Goal: Task Accomplishment & Management: Manage account settings

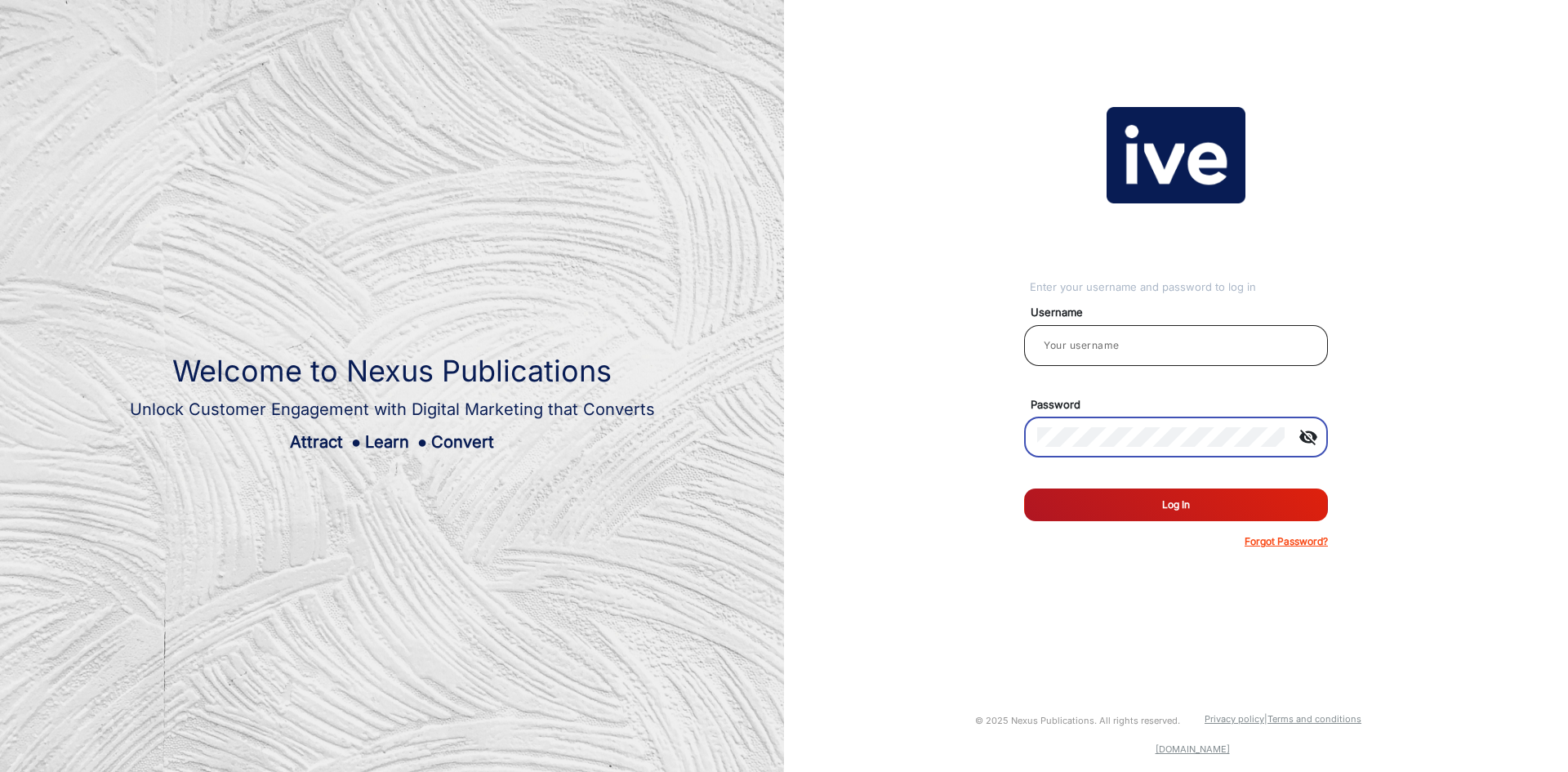
click at [1163, 349] on input "email" at bounding box center [1176, 346] width 278 height 20
type input "[PERSON_NAME]"
click at [1025, 489] on button "Log In" at bounding box center [1176, 505] width 304 height 33
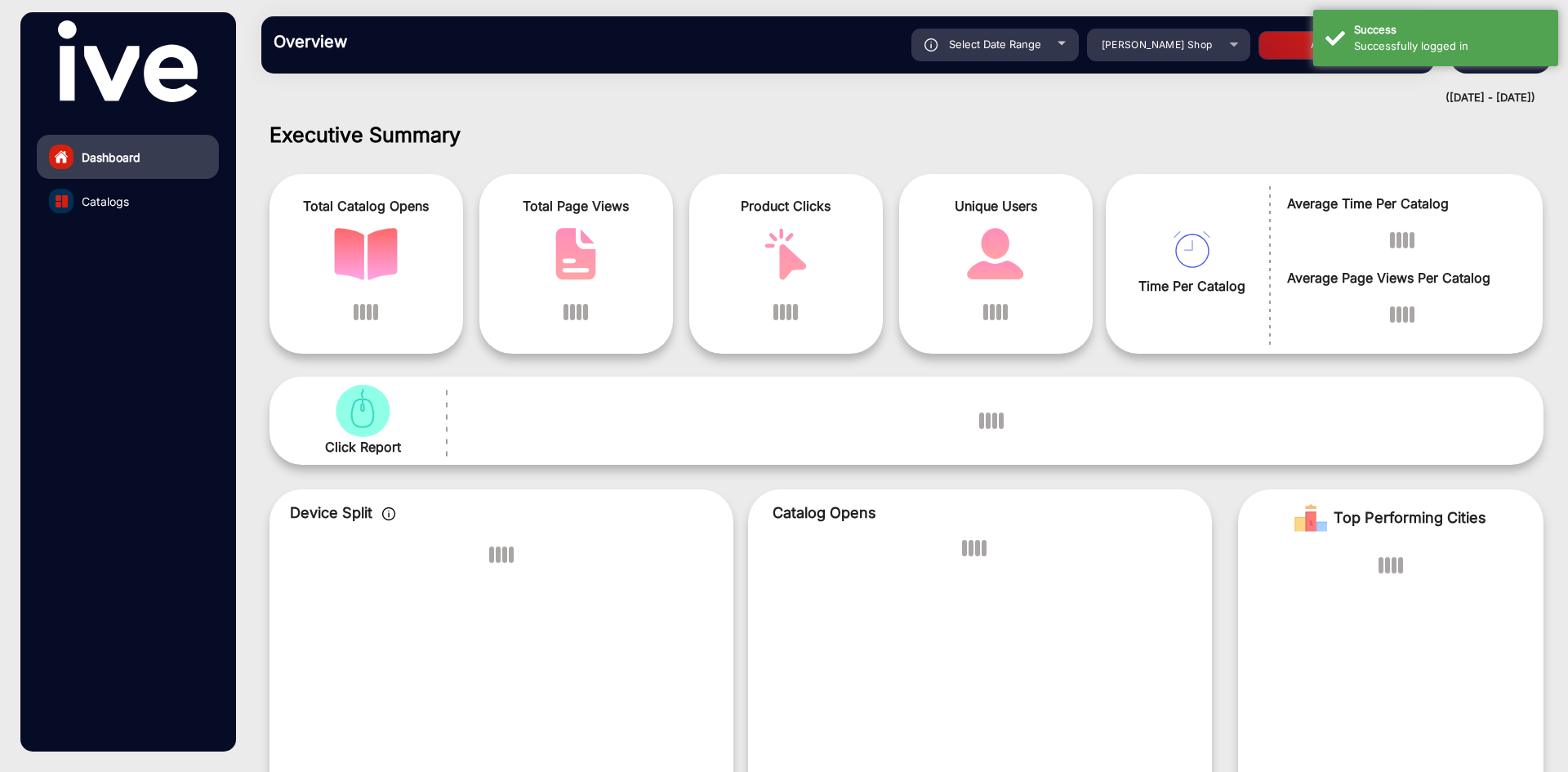
scroll to position [12, 0]
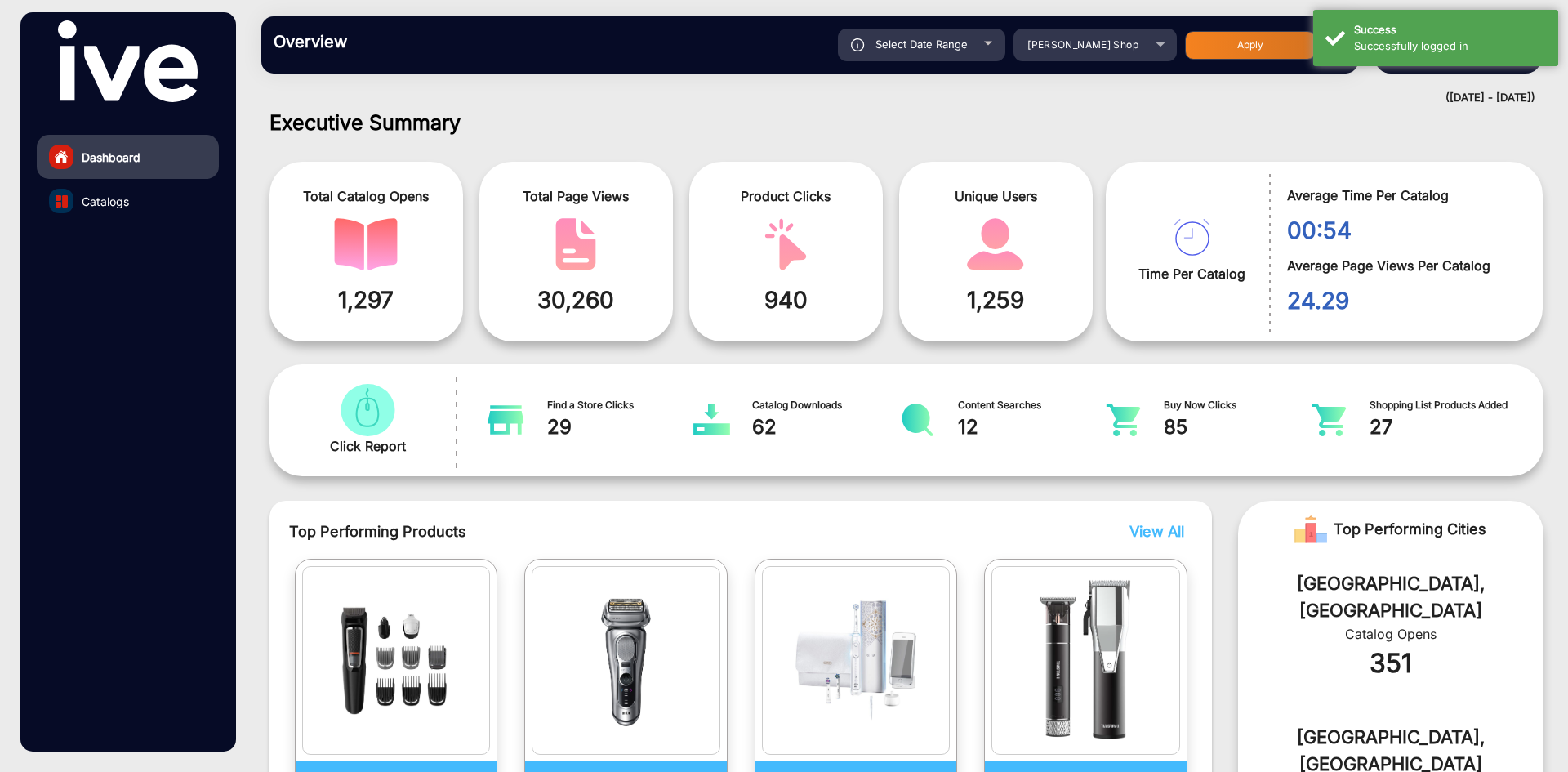
click at [959, 56] on div "Select Date Range" at bounding box center [922, 45] width 167 height 33
type input "[DATE]"
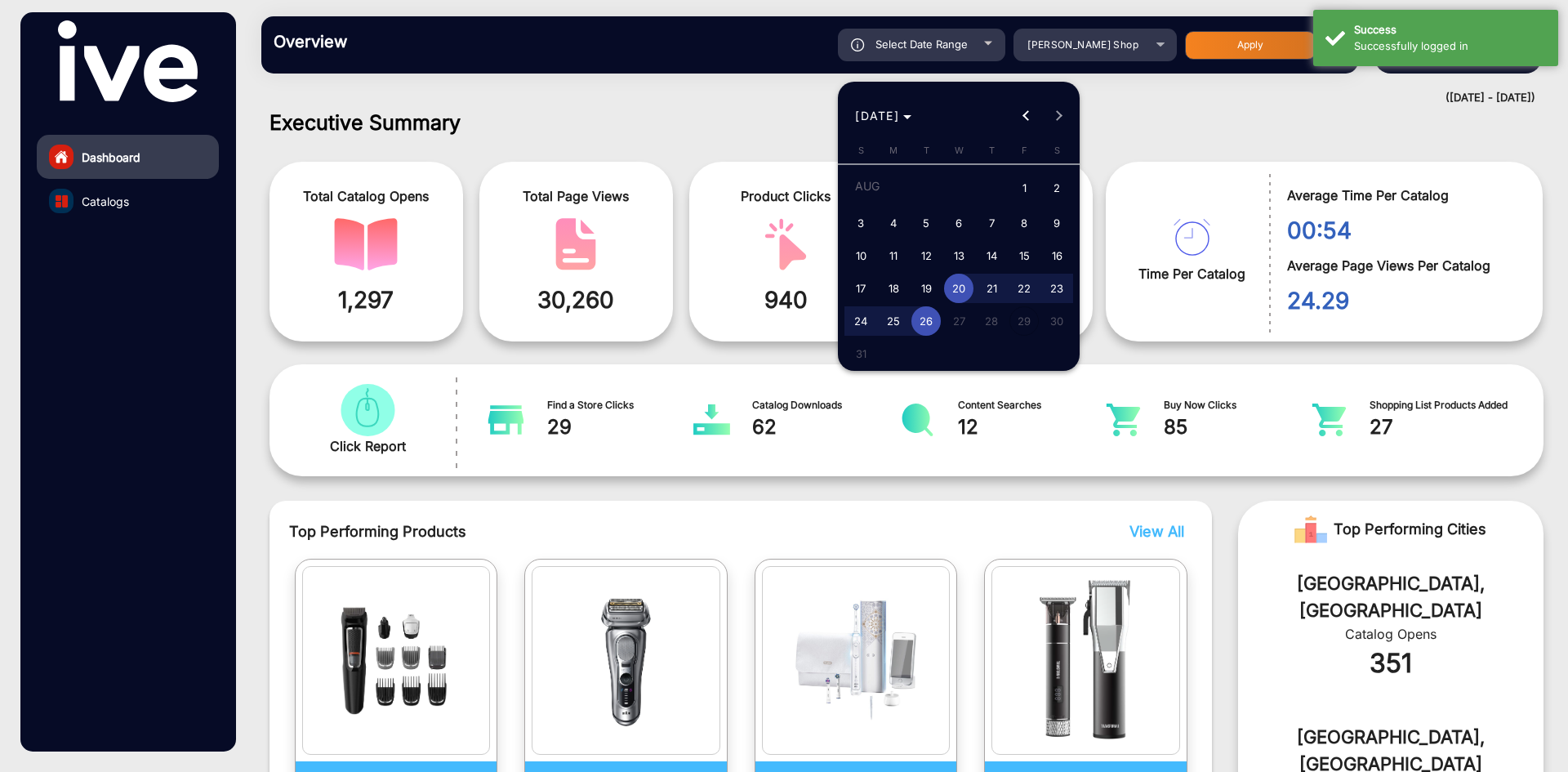
click at [1016, 189] on span "1" at bounding box center [1024, 189] width 29 height 34
type input "[DATE]"
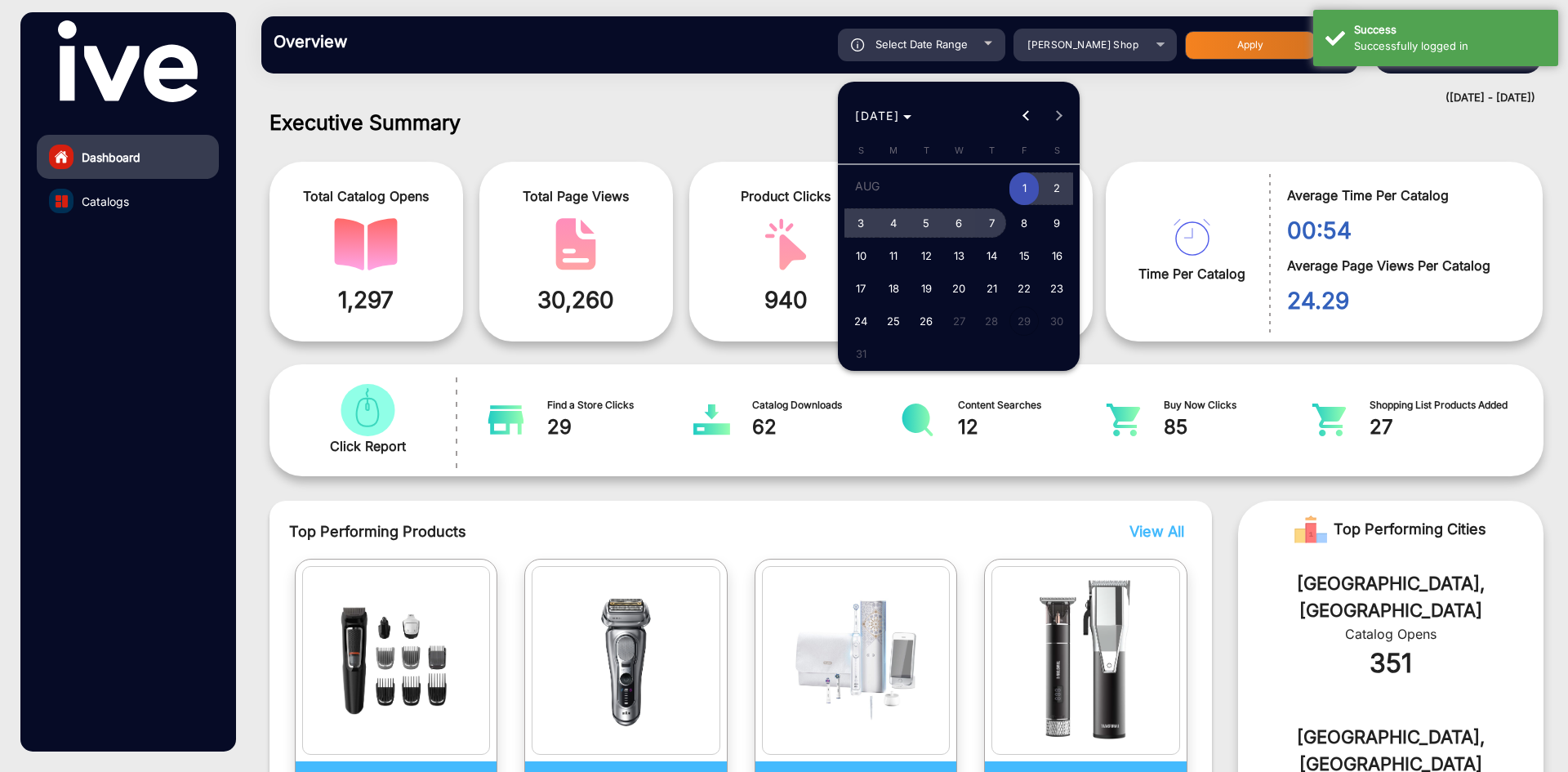
click at [986, 220] on span "7" at bounding box center [991, 223] width 29 height 29
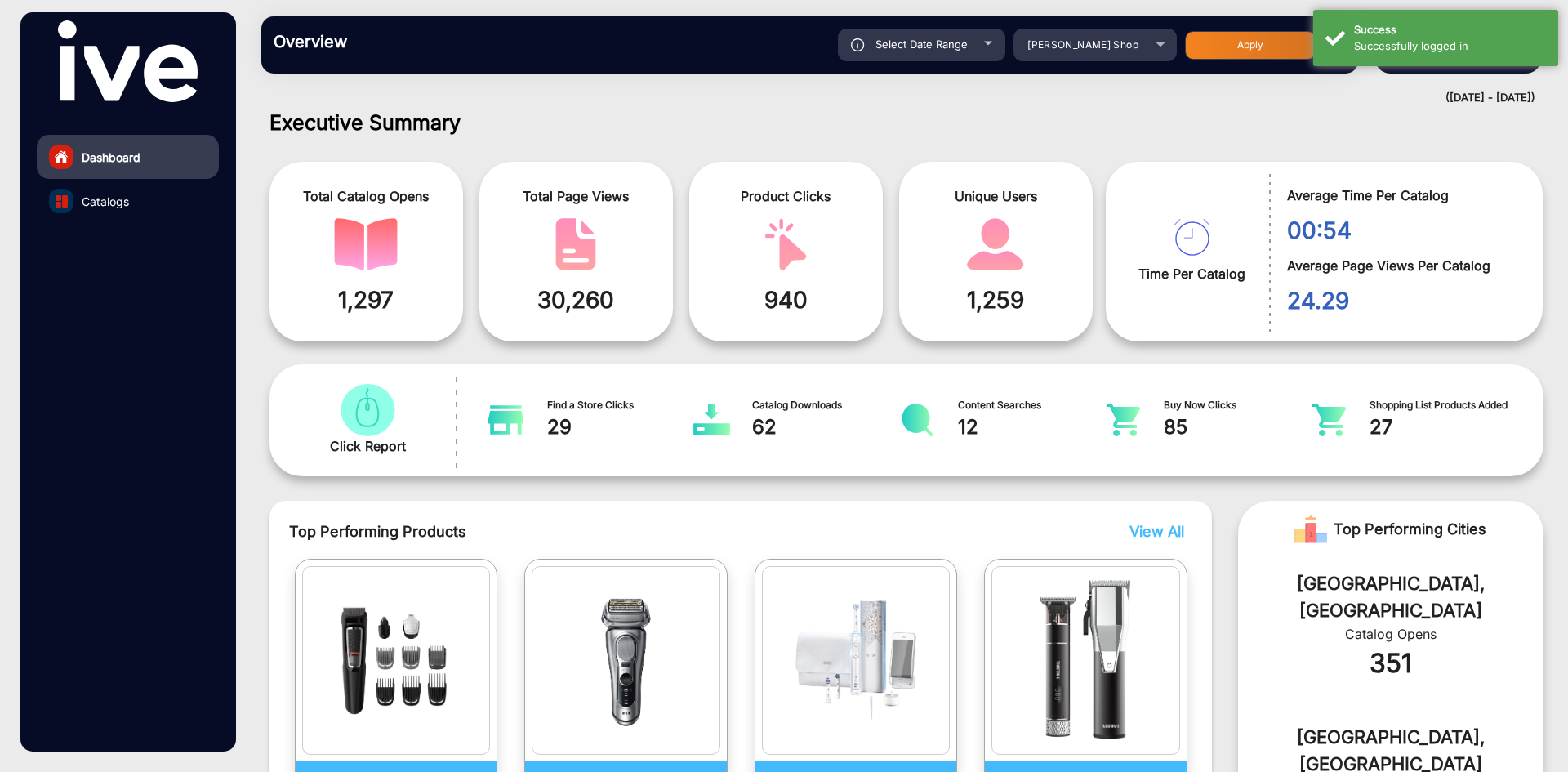
type input "[DATE]"
click at [952, 43] on span "Select Date Range" at bounding box center [922, 44] width 93 height 13
type input "[DATE]"
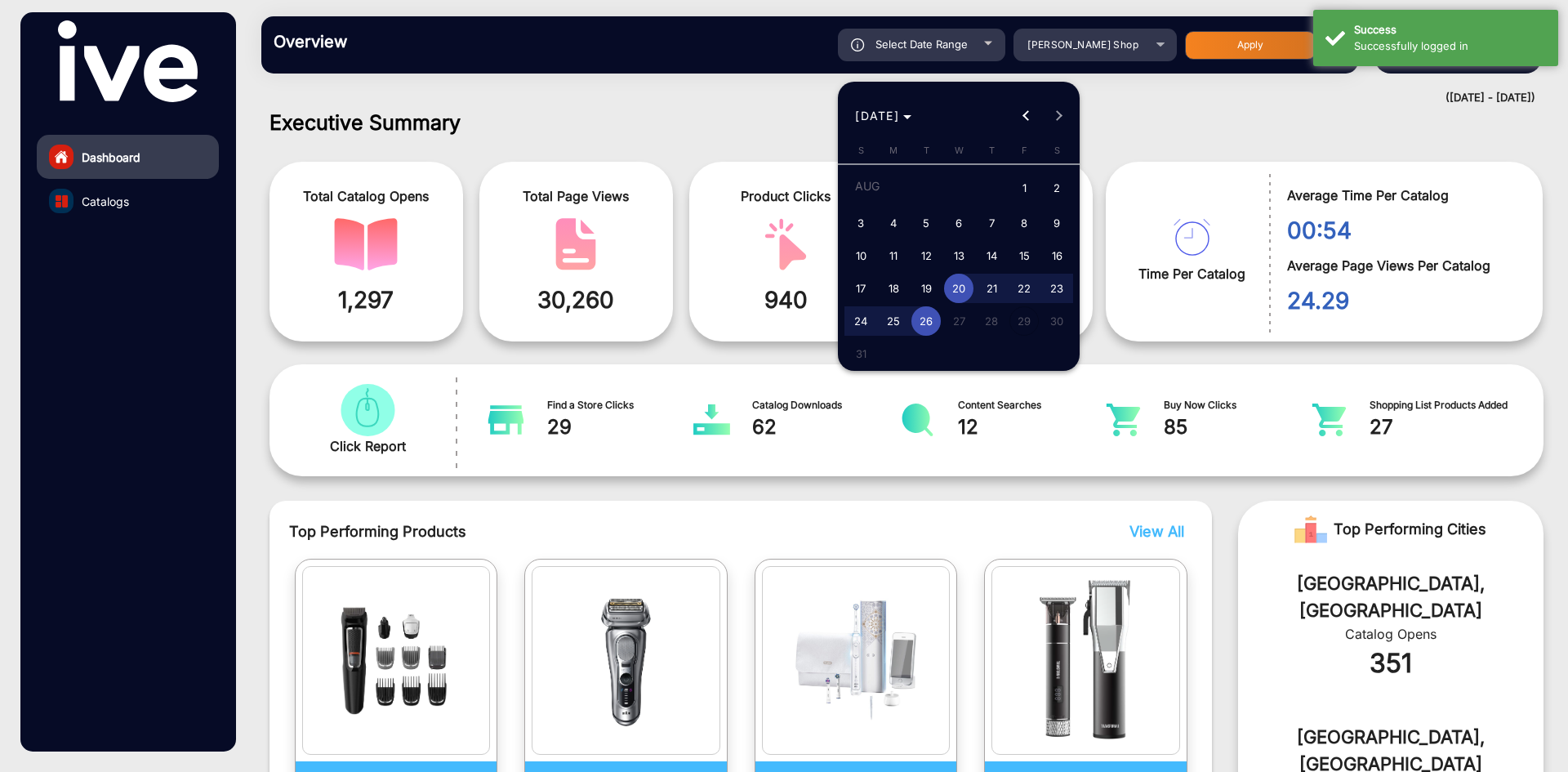
click at [1021, 190] on span "1" at bounding box center [1024, 189] width 29 height 34
type input "[DATE]"
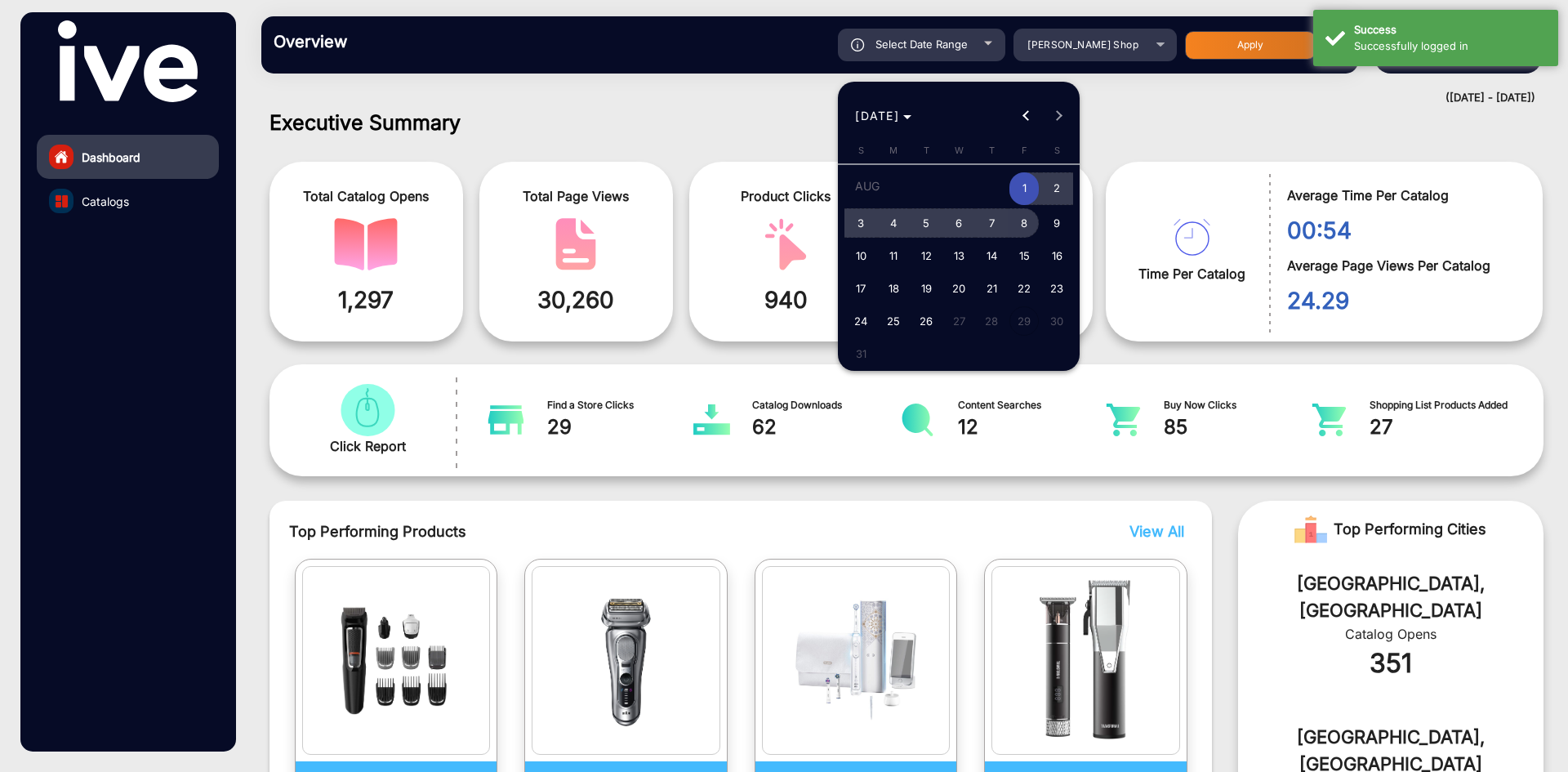
drag, startPoint x: 987, startPoint y: 224, endPoint x: 1013, endPoint y: 229, distance: 26.5
click at [1013, 229] on tr "3 4 5 6 7 8 9" at bounding box center [959, 223] width 229 height 33
click at [1019, 229] on span "8" at bounding box center [1024, 223] width 29 height 29
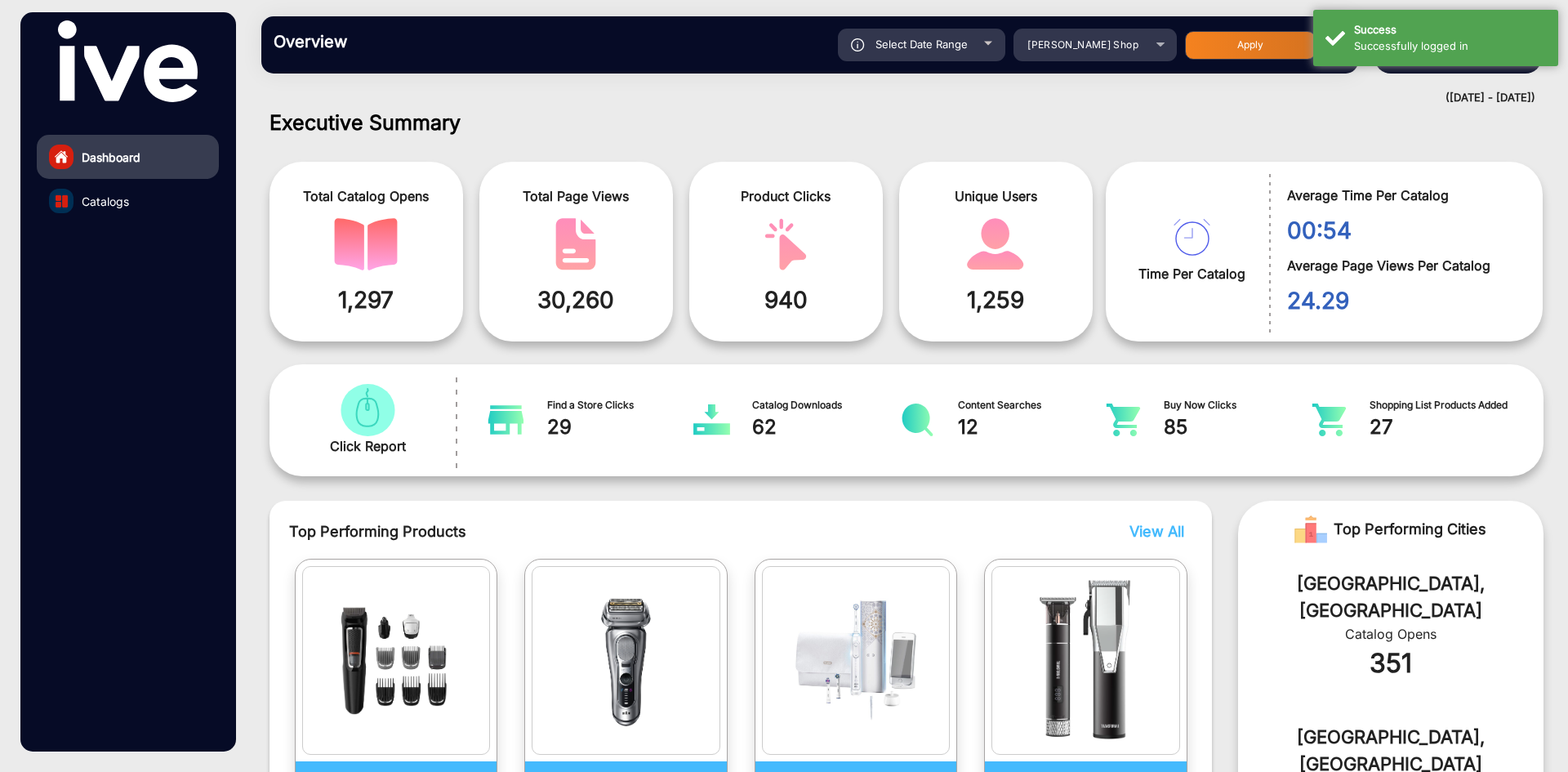
type input "[DATE]"
click at [955, 34] on div "Select Date Range" at bounding box center [922, 45] width 167 height 33
type input "[DATE]"
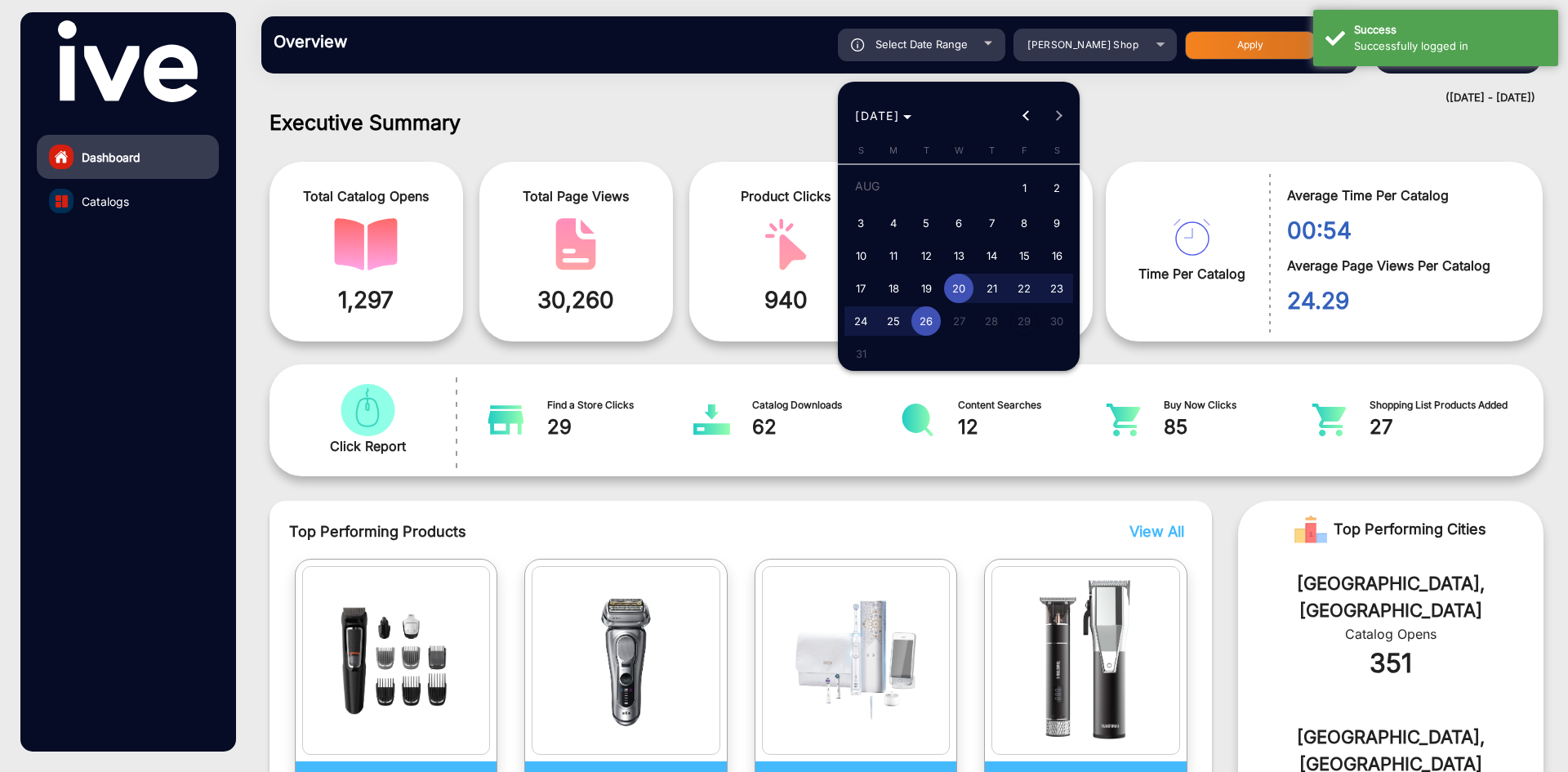
click at [1023, 190] on span "1" at bounding box center [1024, 189] width 29 height 34
type input "[DATE]"
click at [1026, 187] on span "1" at bounding box center [1024, 189] width 29 height 34
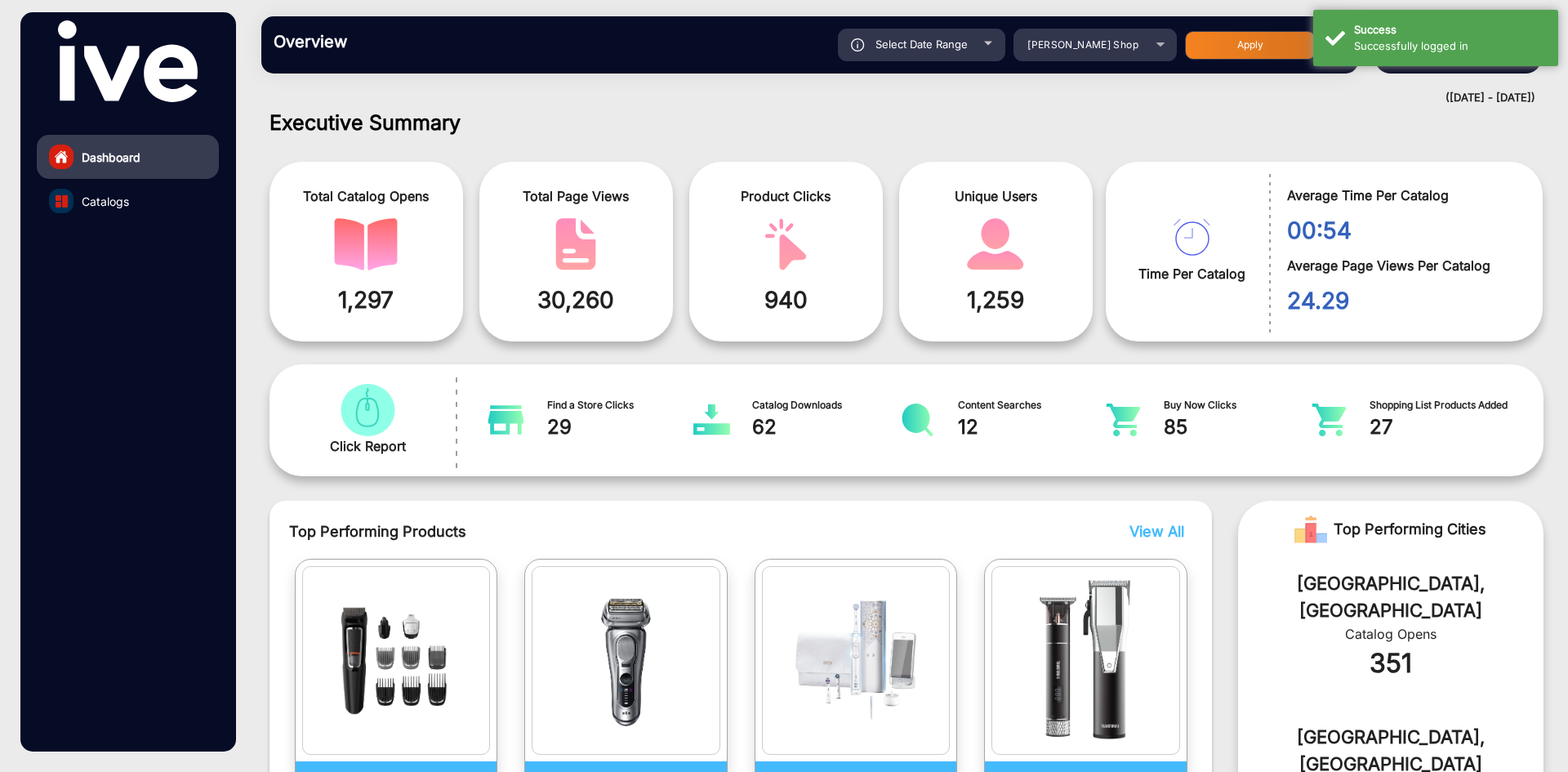
type input "[DATE]"
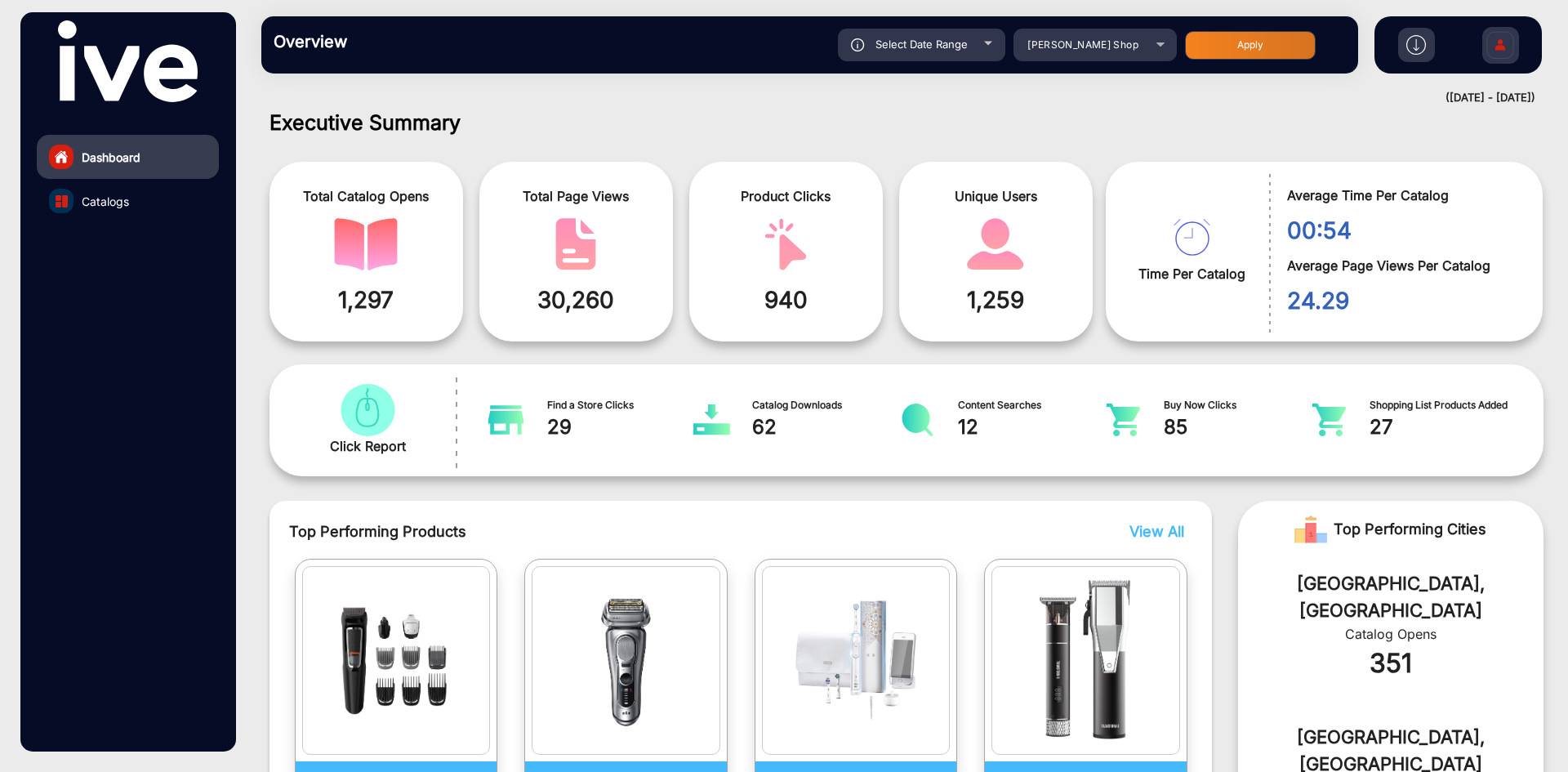
click at [1226, 46] on button "Apply" at bounding box center [1250, 45] width 131 height 29
type input "[DATE]"
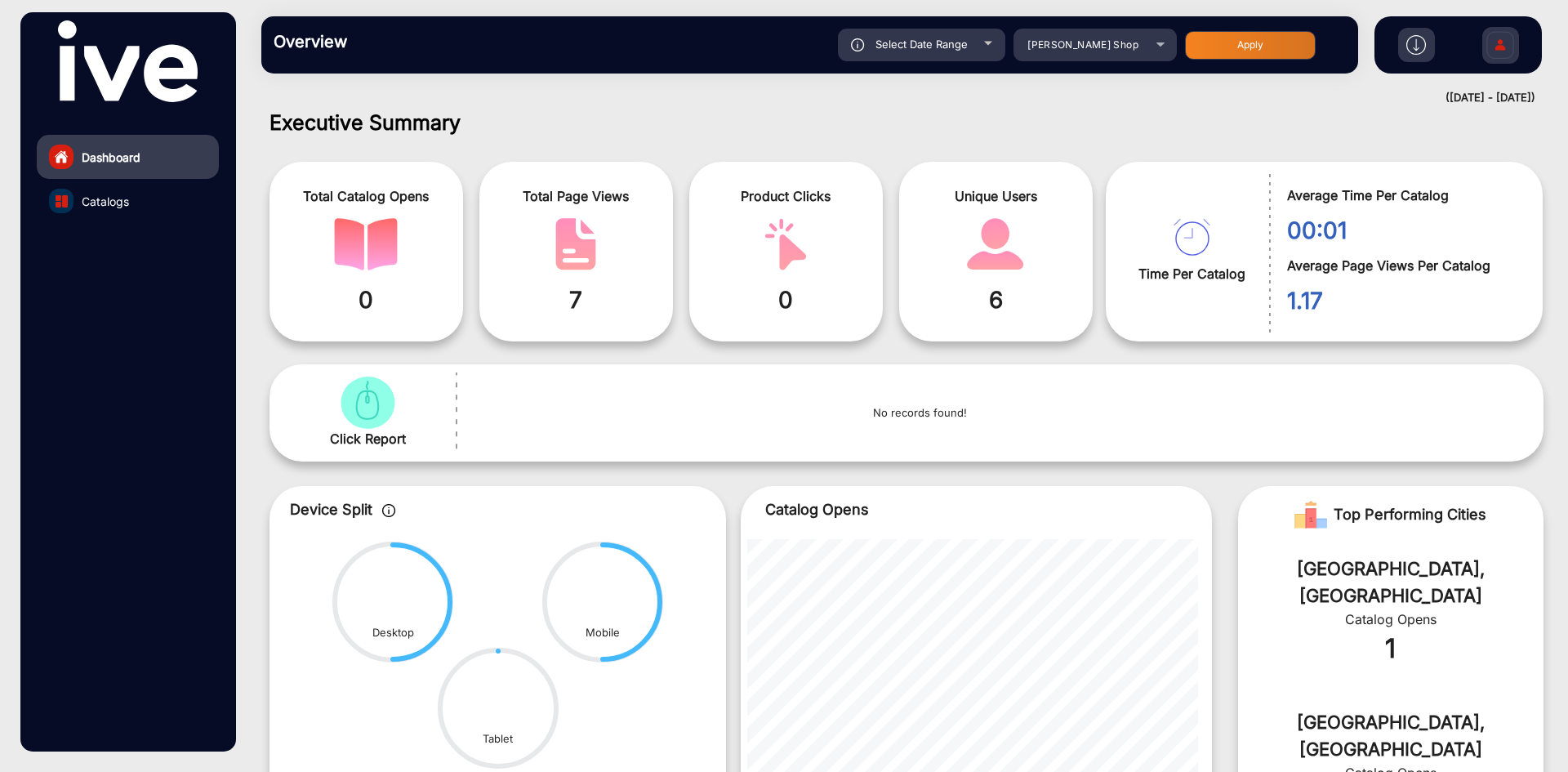
click at [925, 58] on div "Select Date Range" at bounding box center [922, 45] width 167 height 33
type input "[DATE]"
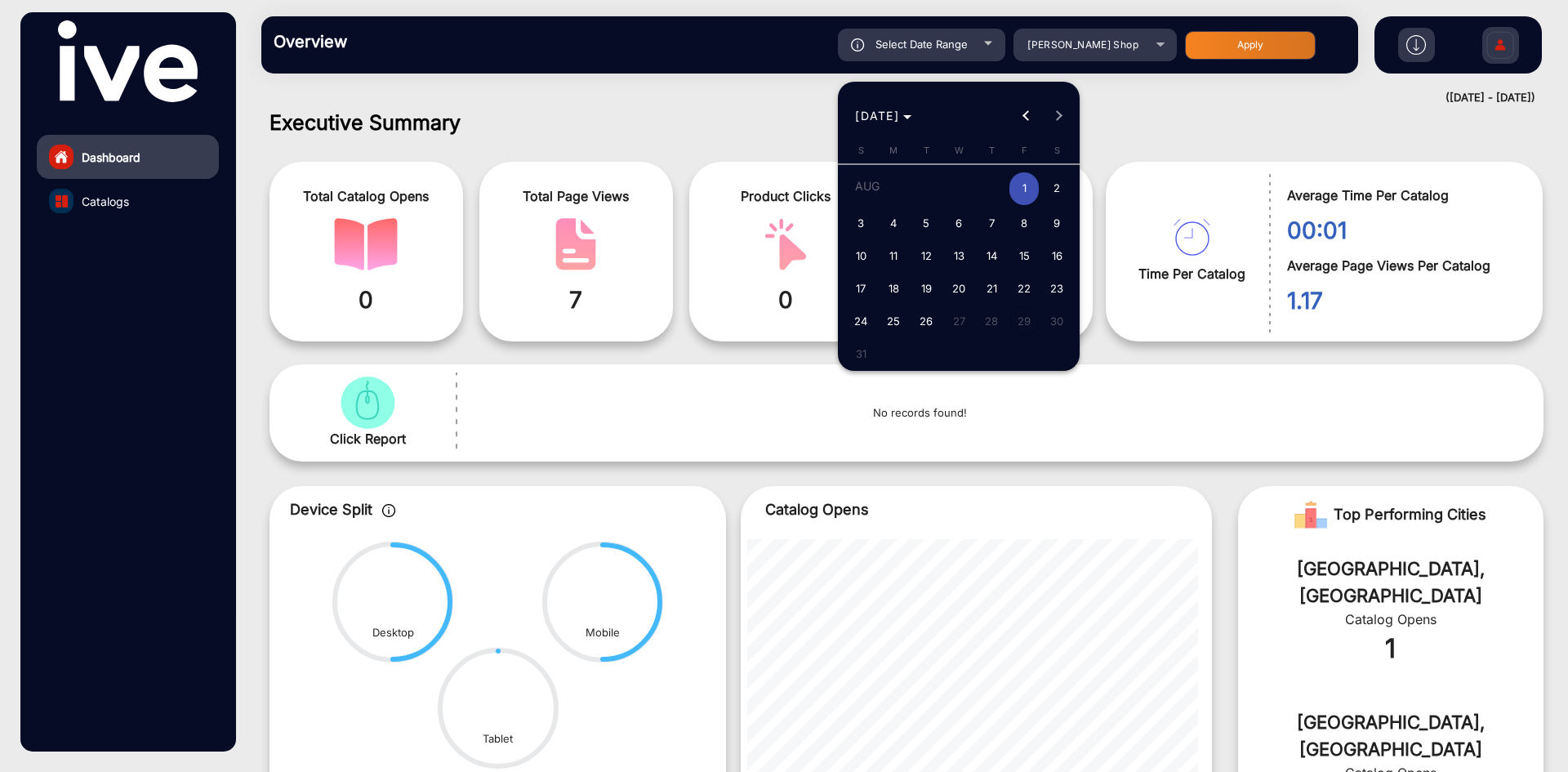
click at [1054, 196] on span "2" at bounding box center [1057, 189] width 29 height 34
type input "[DATE]"
click at [1028, 130] on span "Previous month" at bounding box center [1026, 116] width 33 height 33
click at [929, 224] on span "1" at bounding box center [926, 218] width 29 height 29
type input "[DATE]"
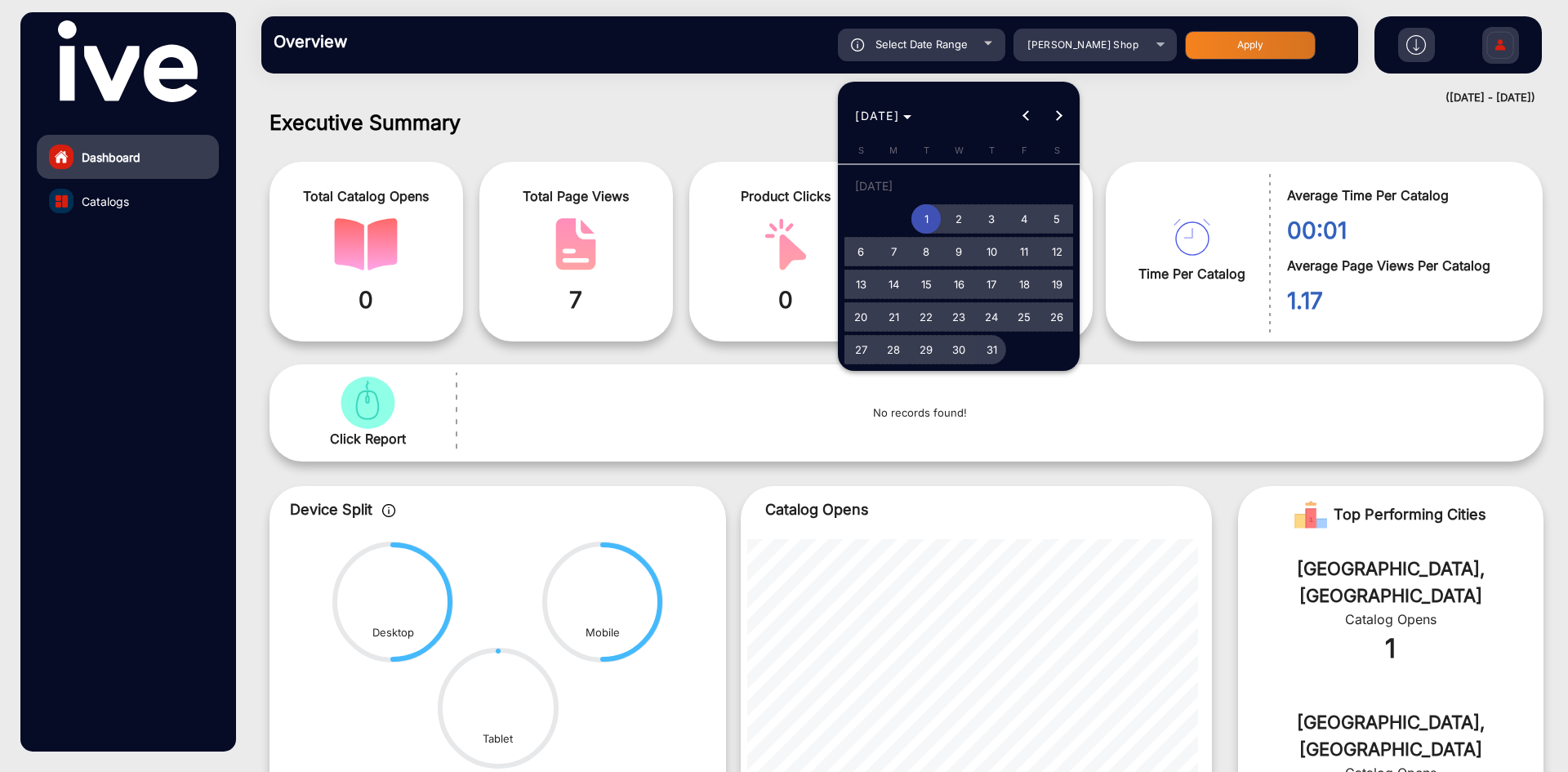
click at [986, 355] on span "31" at bounding box center [991, 349] width 29 height 29
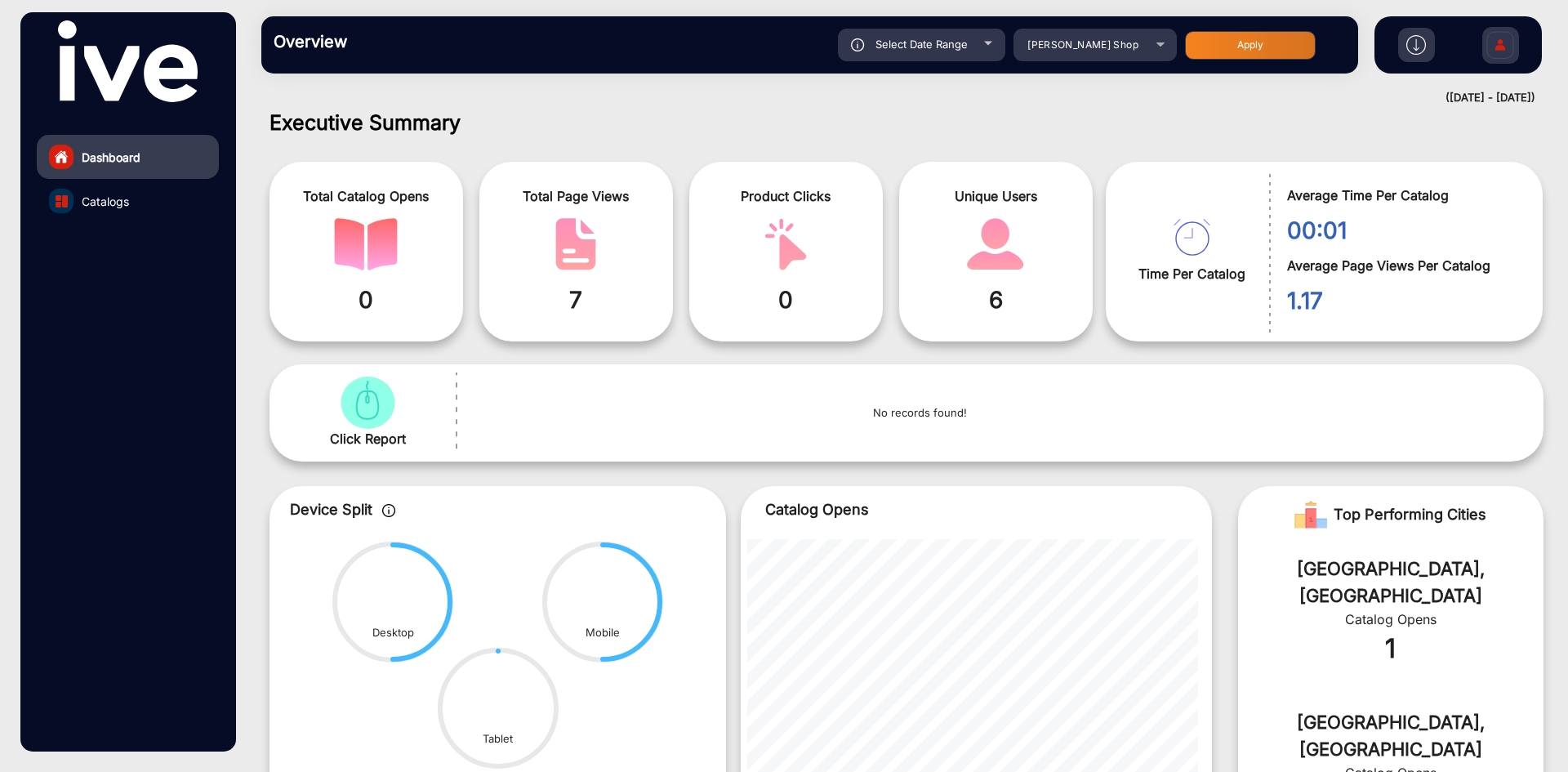
type input "[DATE]"
click at [1235, 51] on button "Apply" at bounding box center [1250, 45] width 131 height 29
type input "[DATE]"
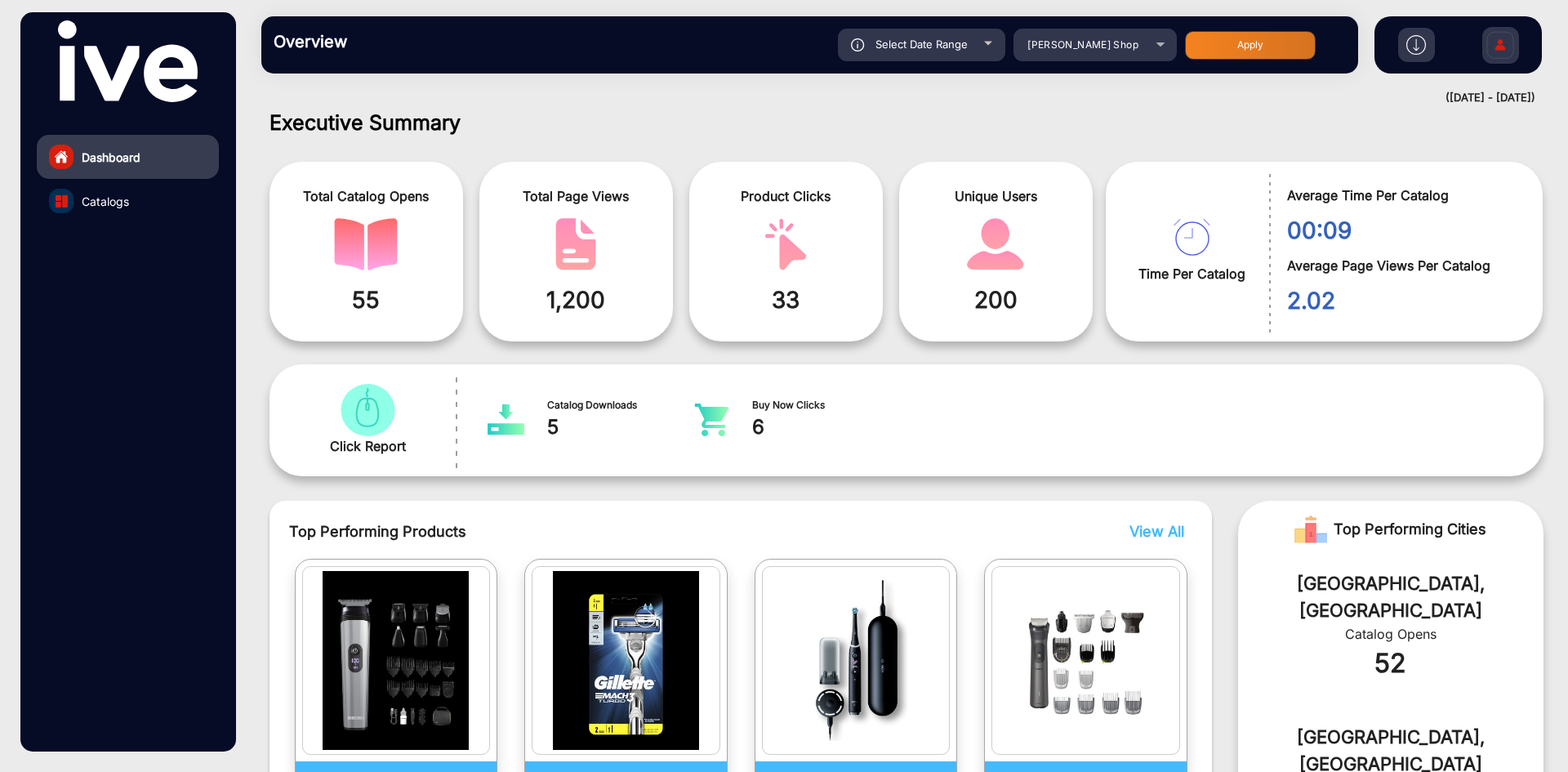
click at [969, 47] on div "Select Date Range" at bounding box center [922, 45] width 167 height 33
type input "[DATE]"
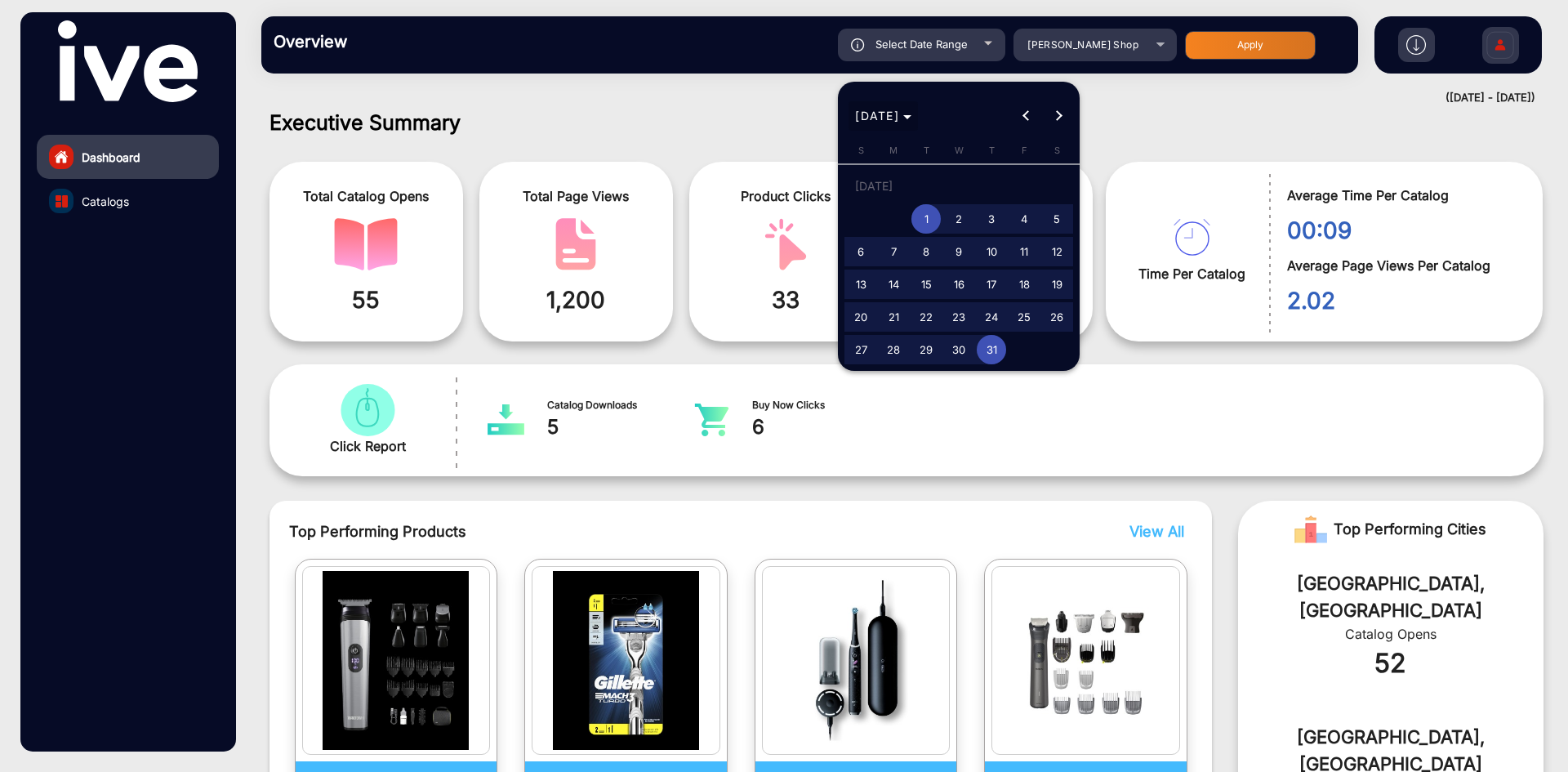
click at [865, 124] on span "[DATE]" at bounding box center [883, 115] width 56 height 17
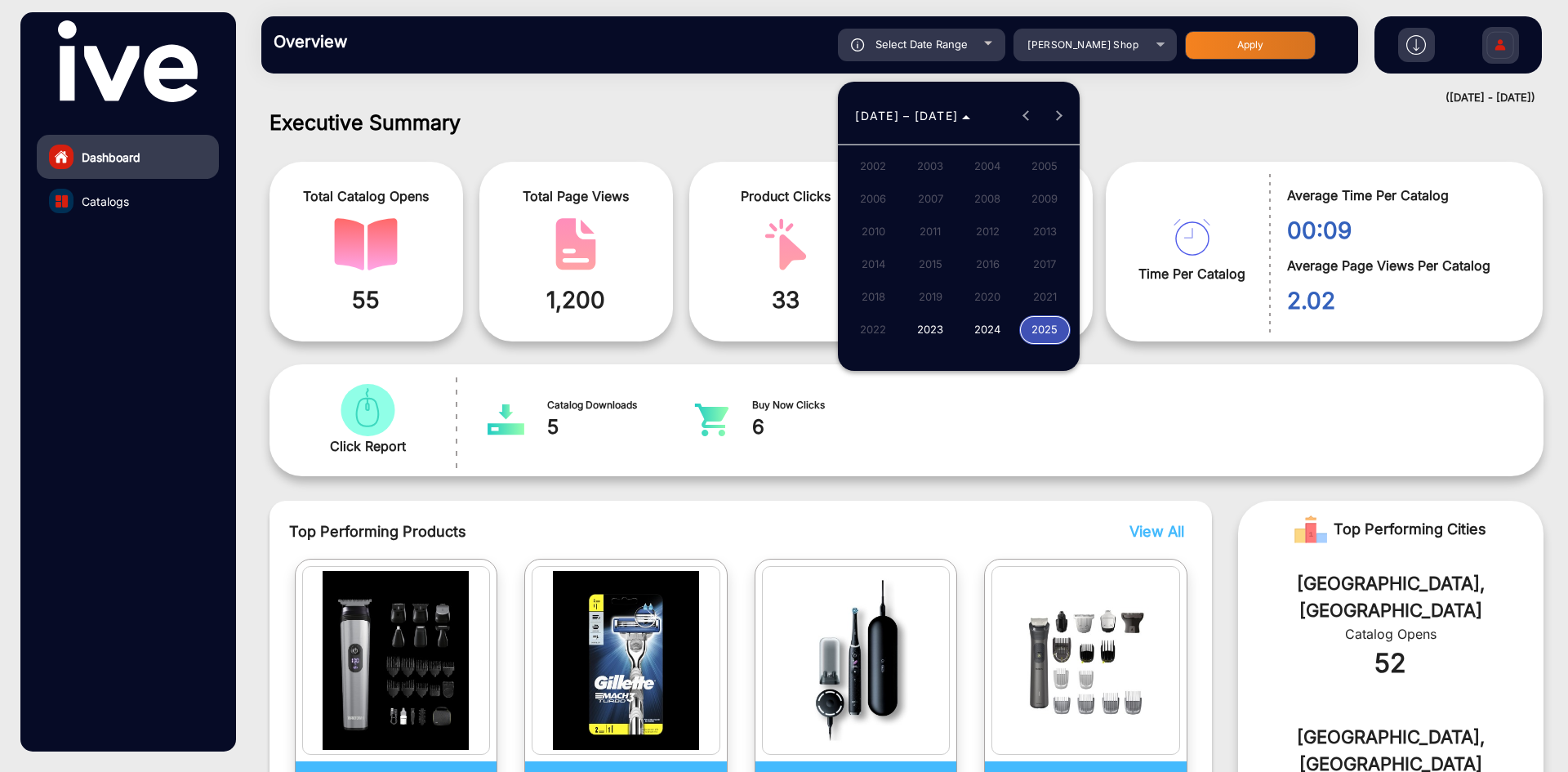
click at [936, 325] on span "2023" at bounding box center [931, 330] width 52 height 29
click at [987, 230] on span "[DATE]" at bounding box center [988, 232] width 52 height 29
click at [1050, 185] on span "1" at bounding box center [1057, 189] width 29 height 34
type input "[DATE]"
click at [1055, 124] on span "Next month" at bounding box center [1059, 116] width 33 height 33
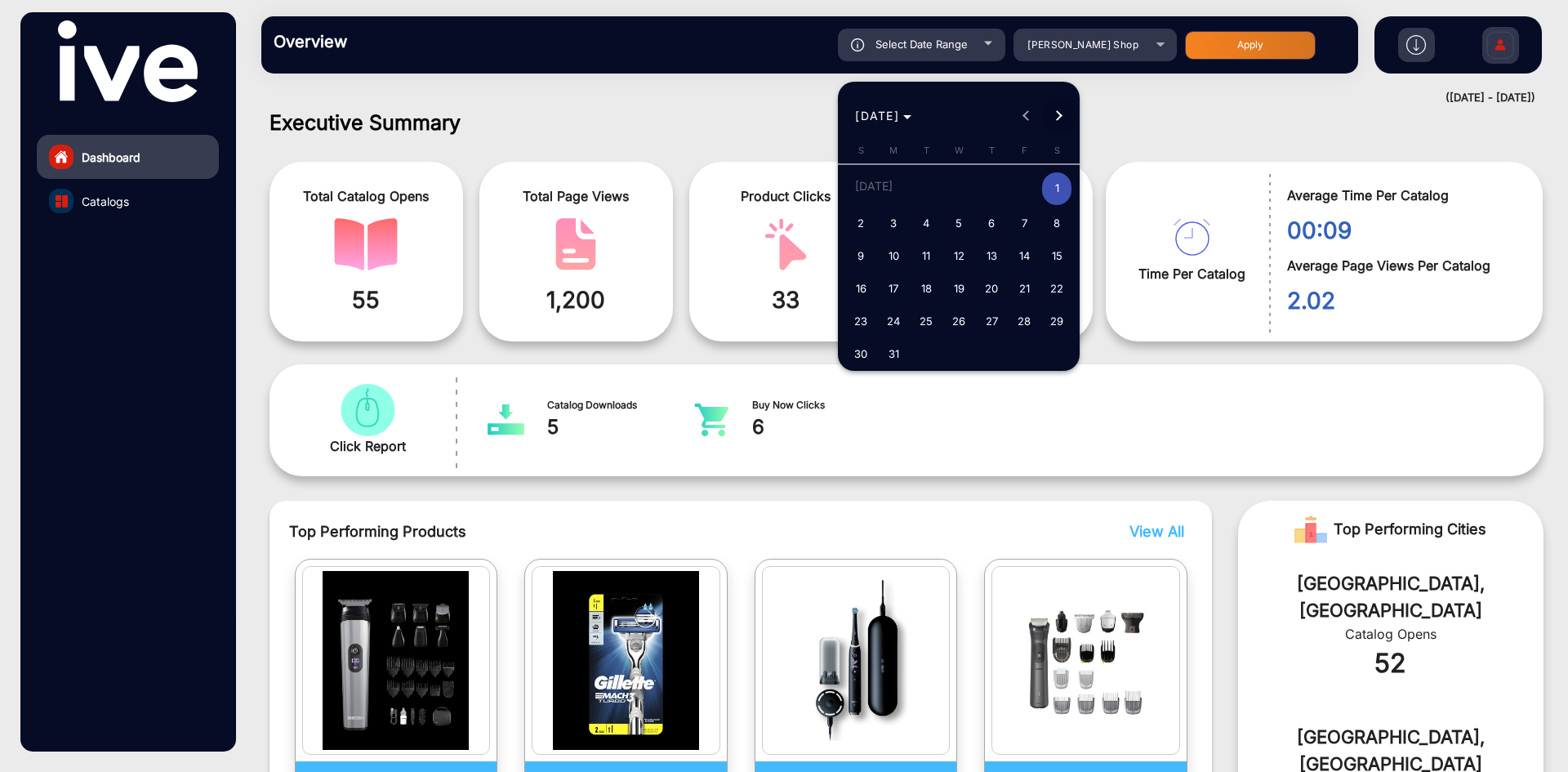
click at [1055, 124] on span "Next month" at bounding box center [1059, 116] width 33 height 33
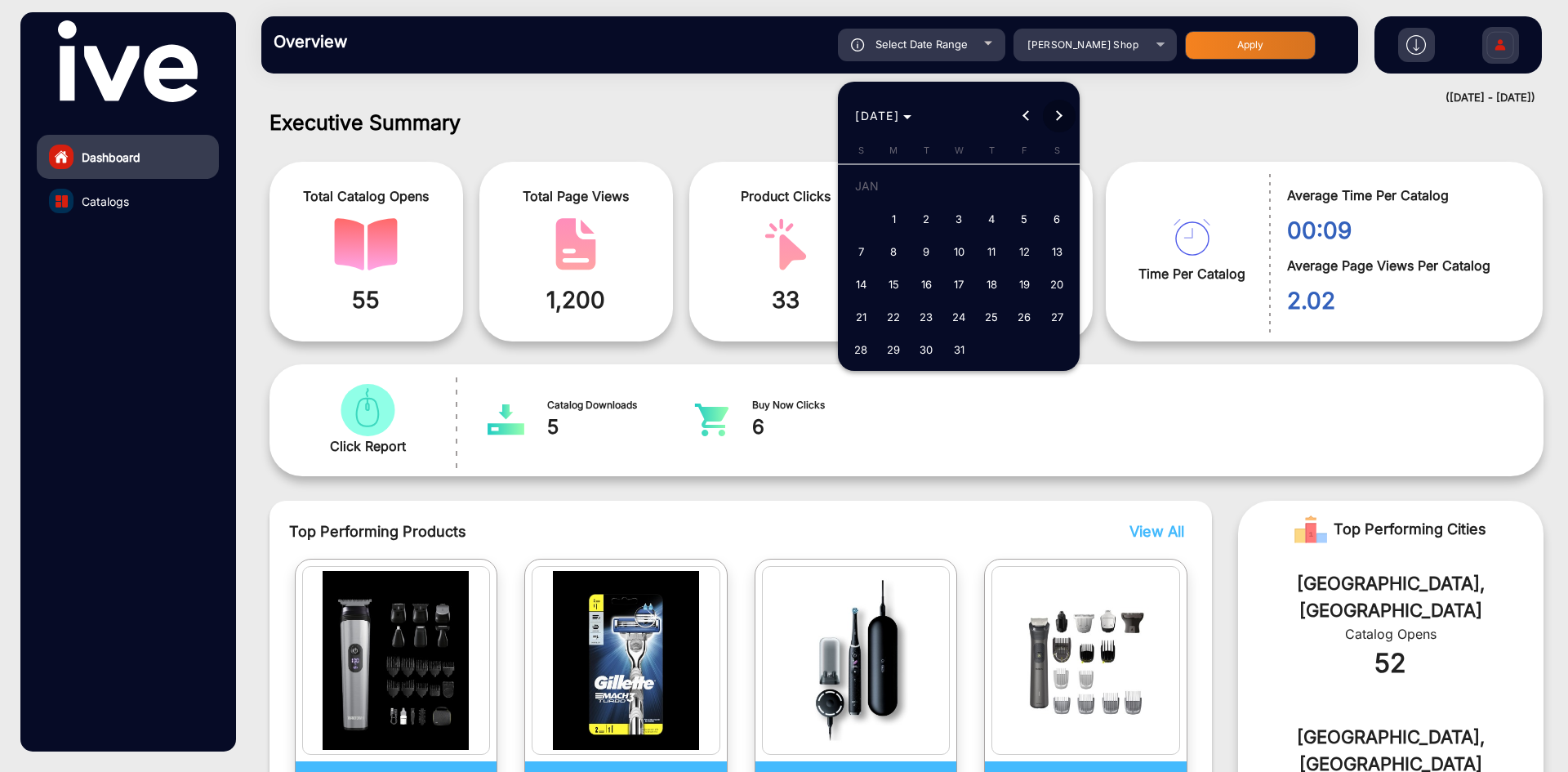
click at [1055, 124] on span "Next month" at bounding box center [1059, 116] width 33 height 33
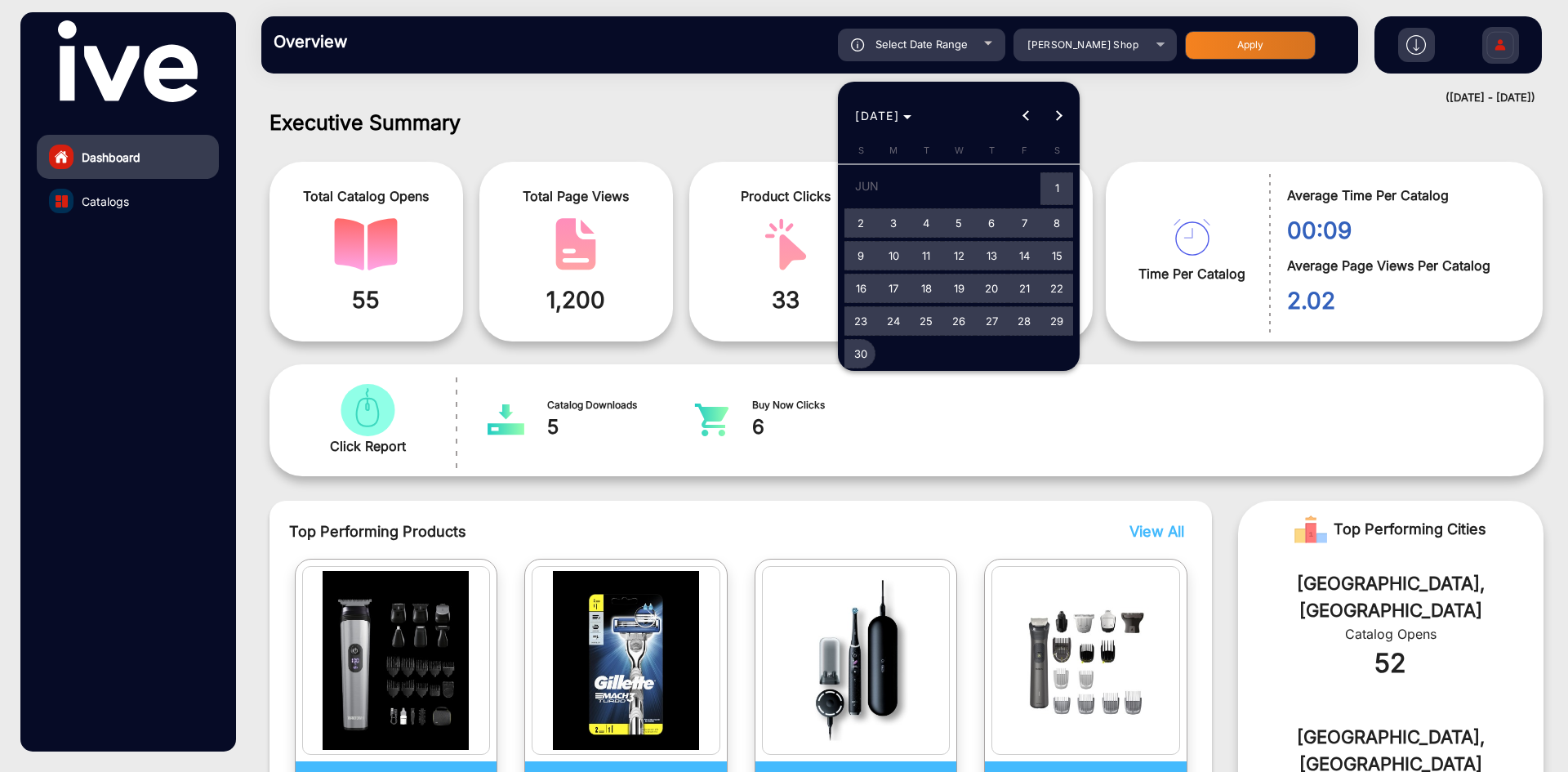
click at [862, 353] on span "30" at bounding box center [861, 353] width 29 height 29
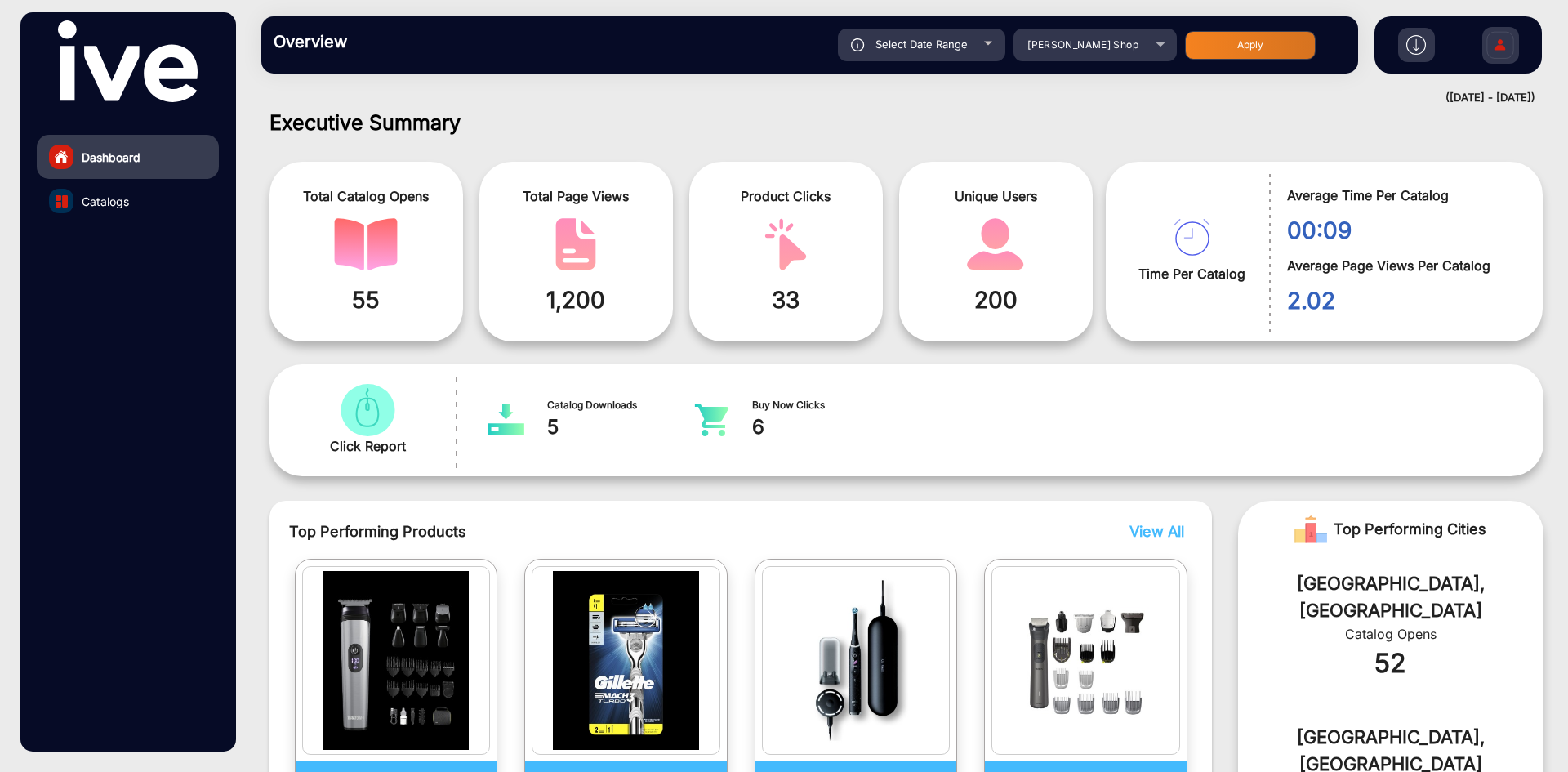
type input "[DATE]"
click at [1205, 49] on button "Apply" at bounding box center [1250, 45] width 131 height 29
type input "[DATE]"
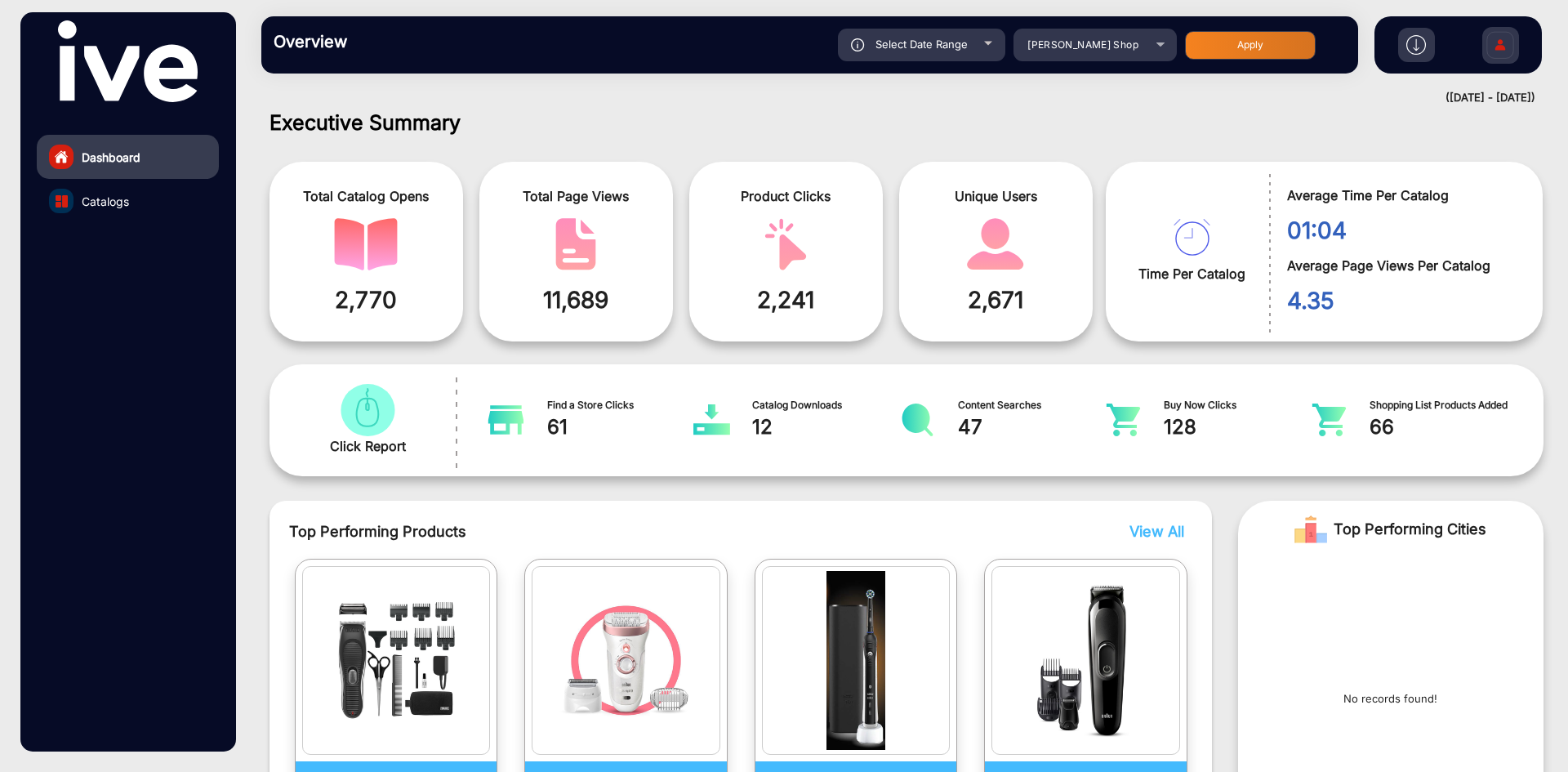
click at [1470, 98] on div "([DATE] - [DATE])" at bounding box center [890, 98] width 1290 height 16
click at [928, 55] on div "Select Date Range" at bounding box center [922, 45] width 167 height 33
type input "[DATE]"
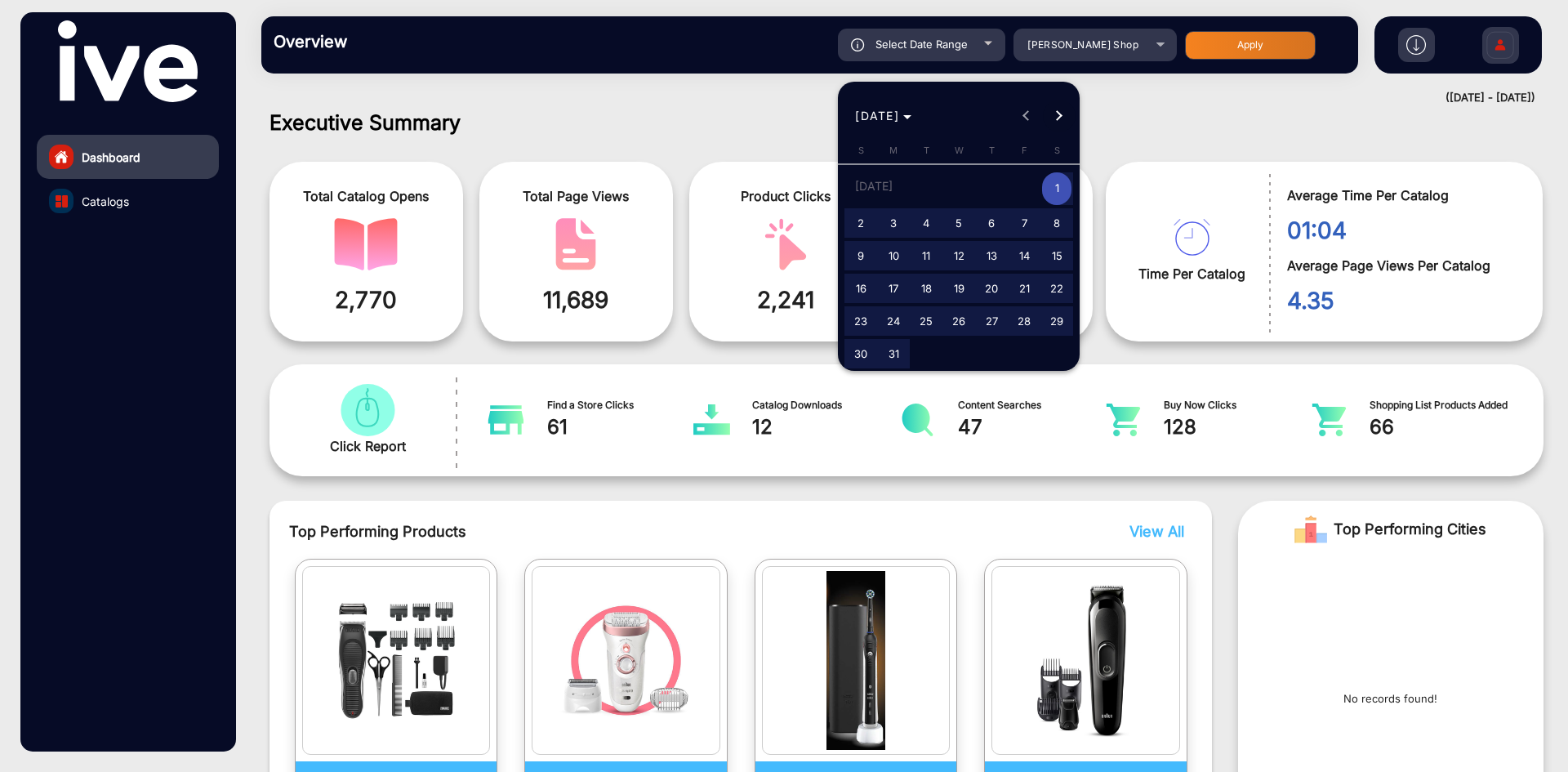
click at [1054, 115] on button "Next month" at bounding box center [1059, 116] width 33 height 33
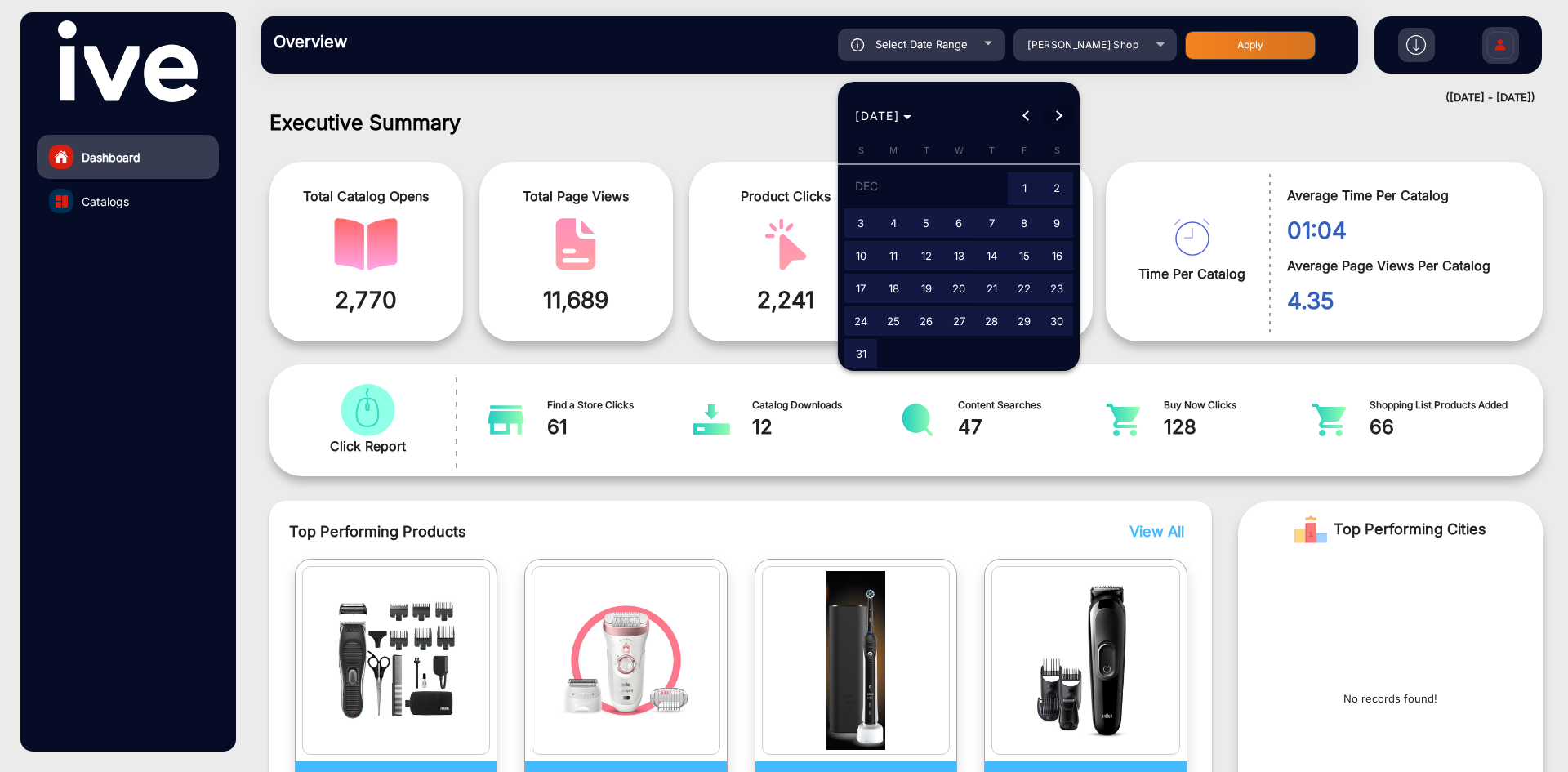
click at [1054, 115] on button "Next month" at bounding box center [1059, 116] width 33 height 33
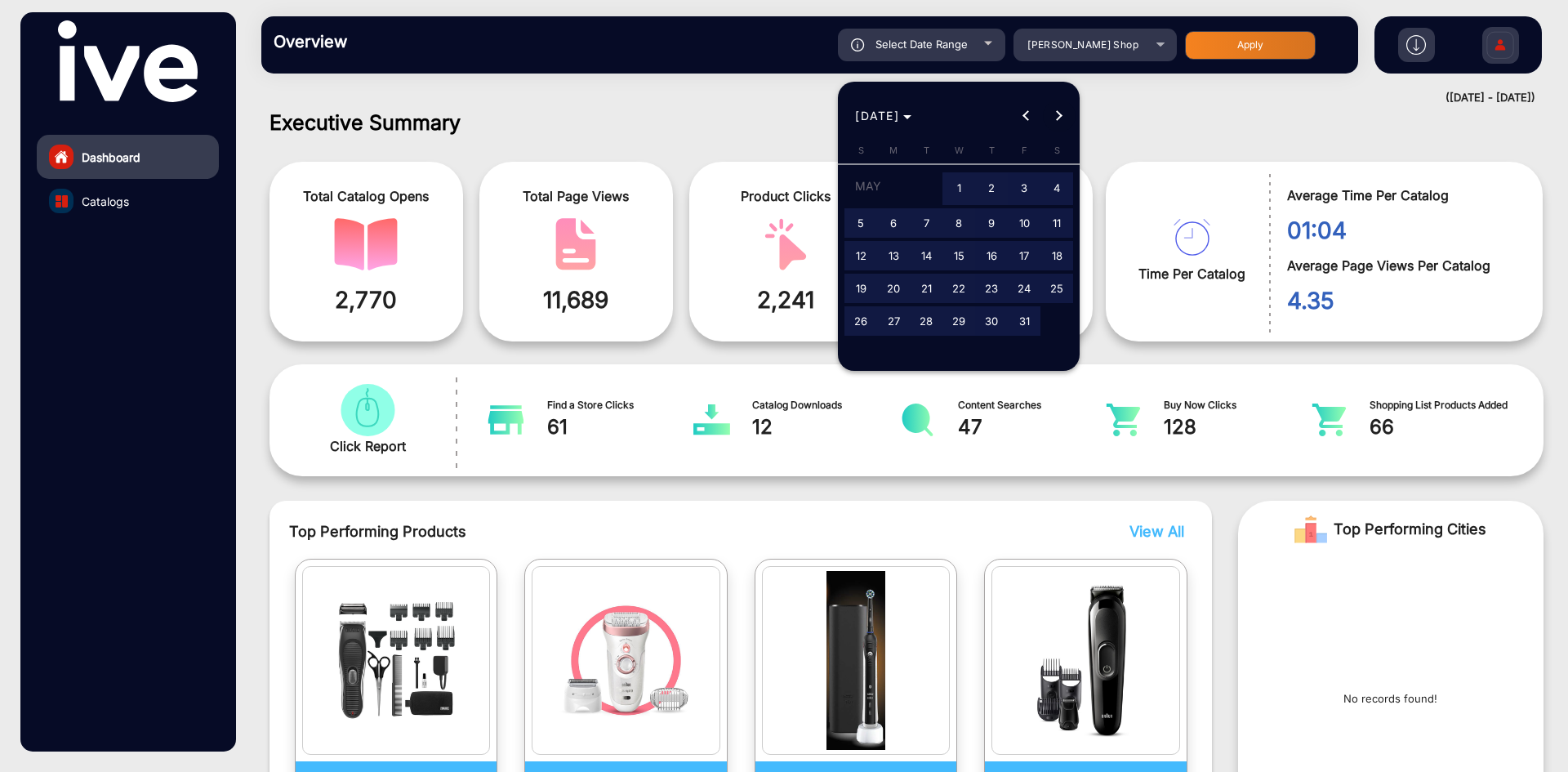
click at [1054, 115] on button "Next month" at bounding box center [1059, 116] width 33 height 33
click at [1059, 110] on span "Next month" at bounding box center [1059, 116] width 33 height 33
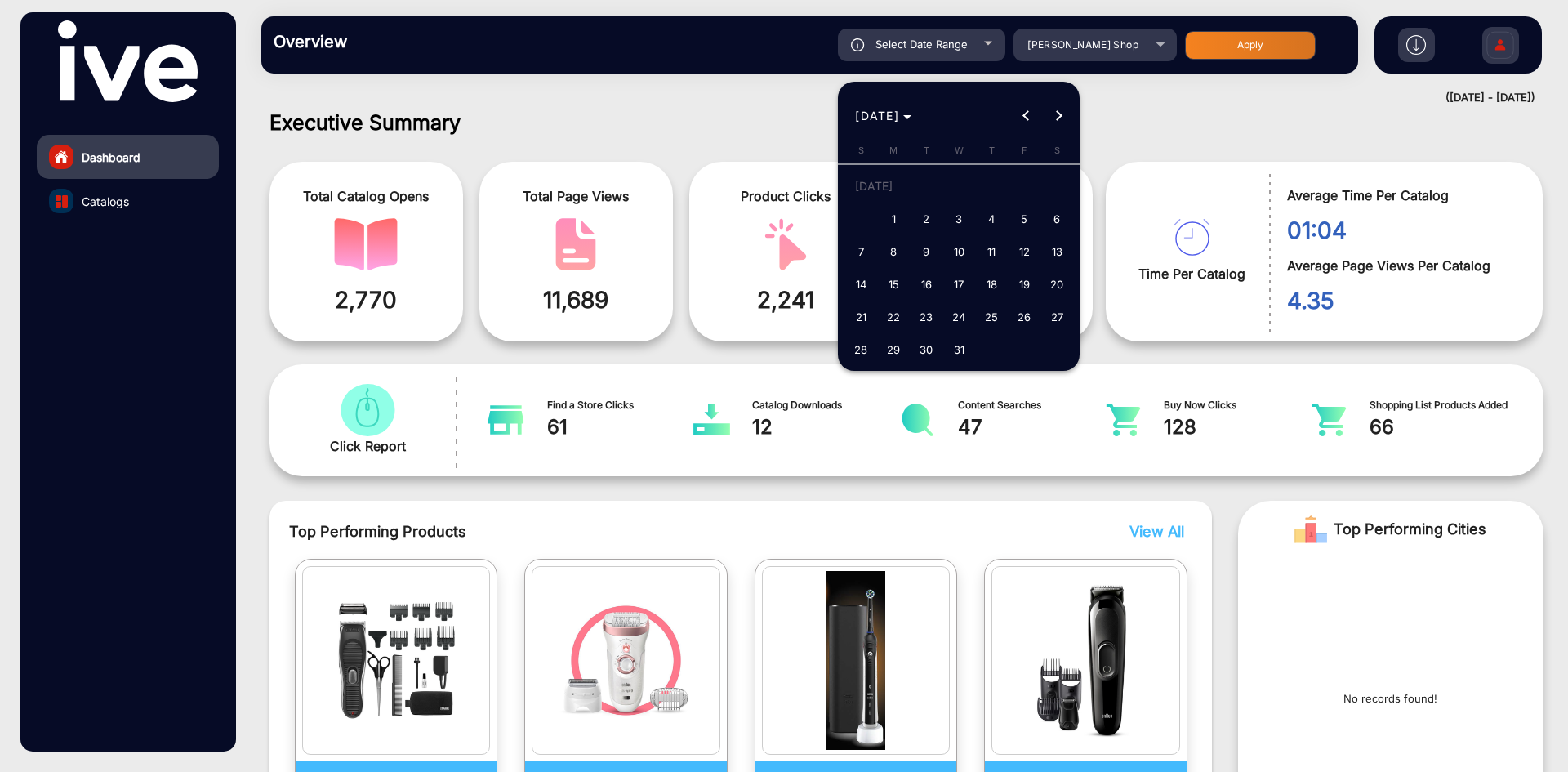
click at [898, 223] on span "1" at bounding box center [893, 218] width 29 height 29
type input "[DATE]"
click at [1056, 125] on span "Next month" at bounding box center [1059, 116] width 33 height 33
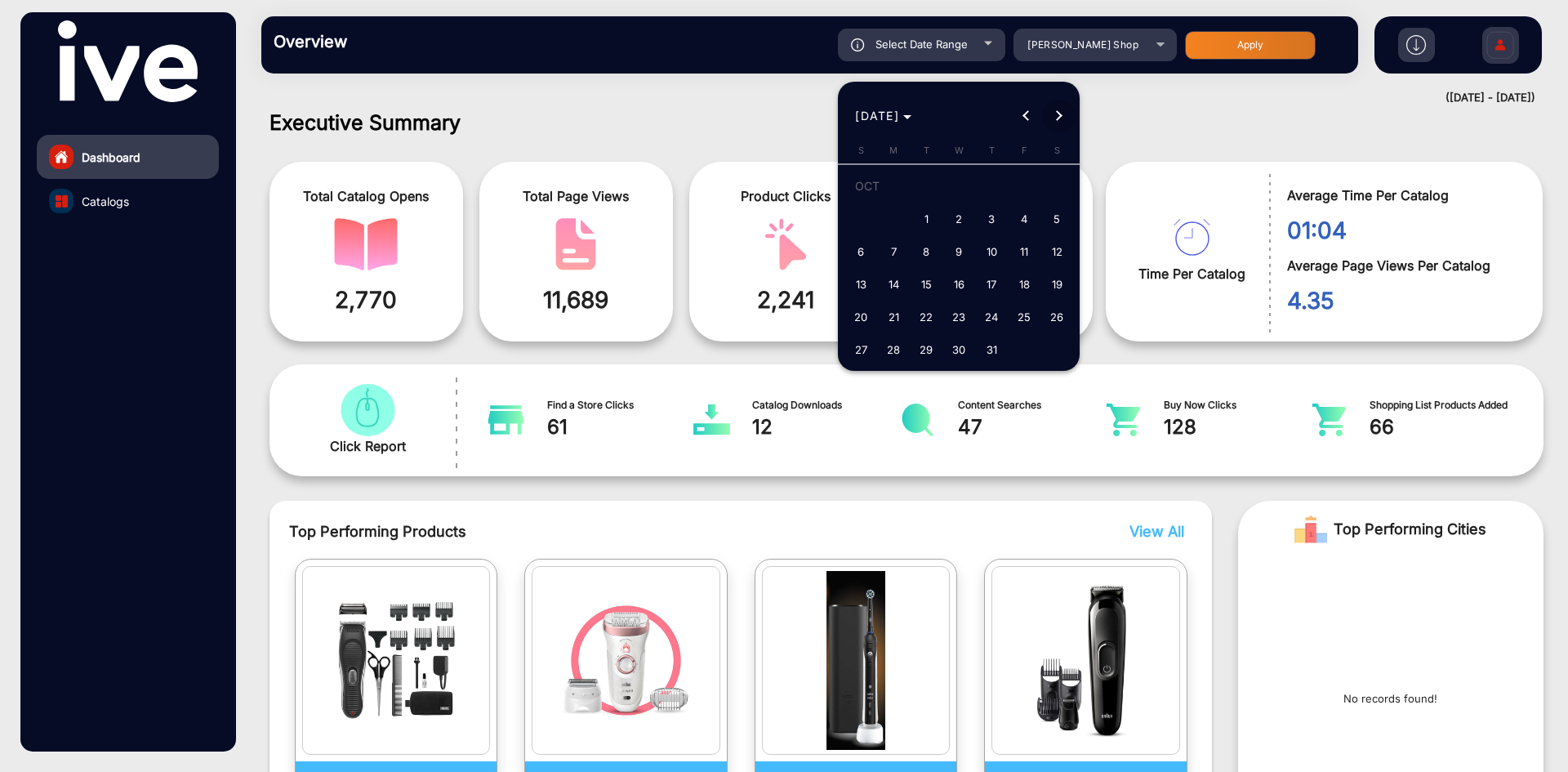
click at [1056, 125] on span "Next month" at bounding box center [1059, 116] width 33 height 33
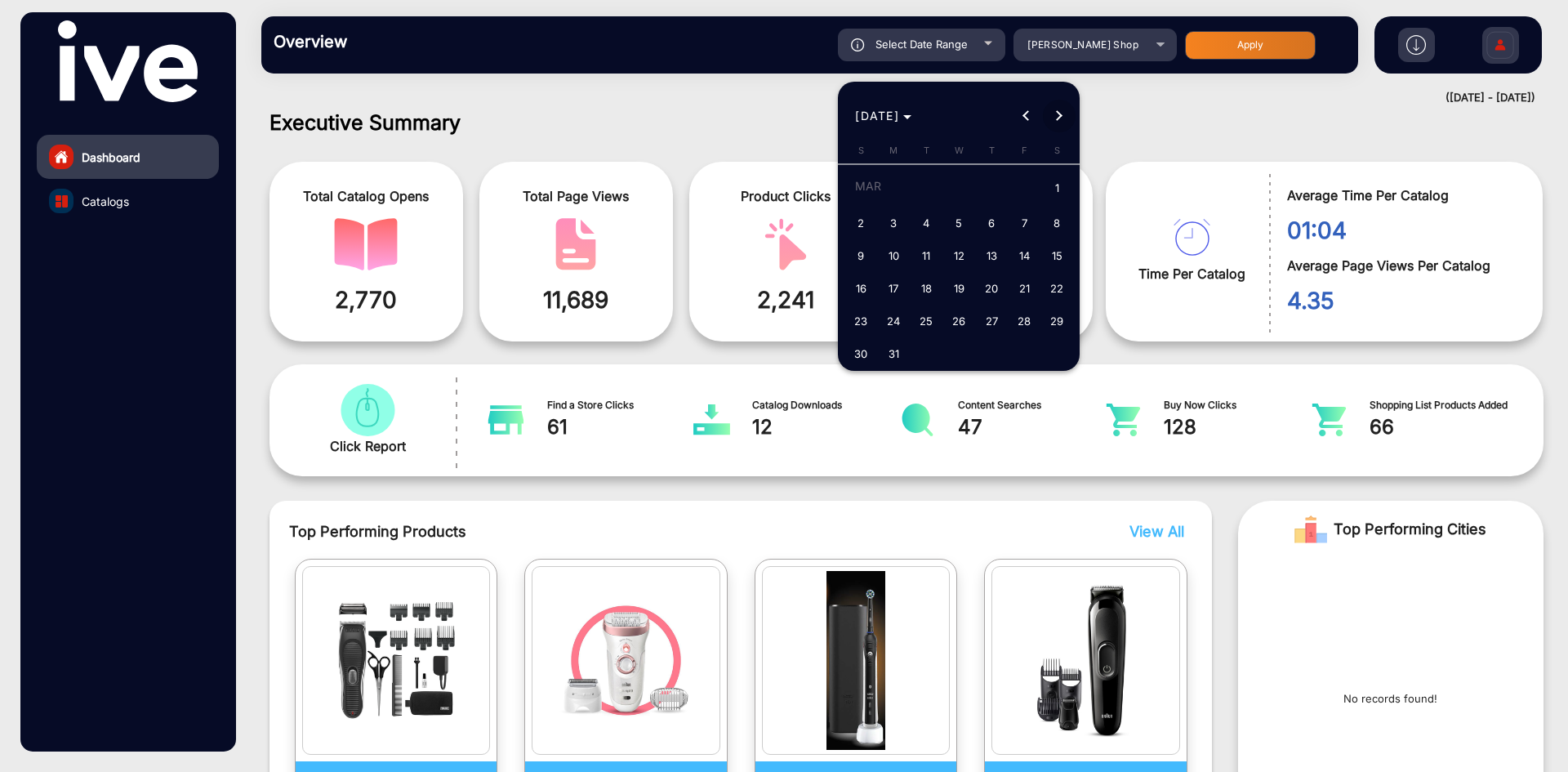
click at [1056, 125] on span "Next month" at bounding box center [1059, 116] width 33 height 33
click at [1025, 125] on span "Previous month" at bounding box center [1026, 116] width 33 height 33
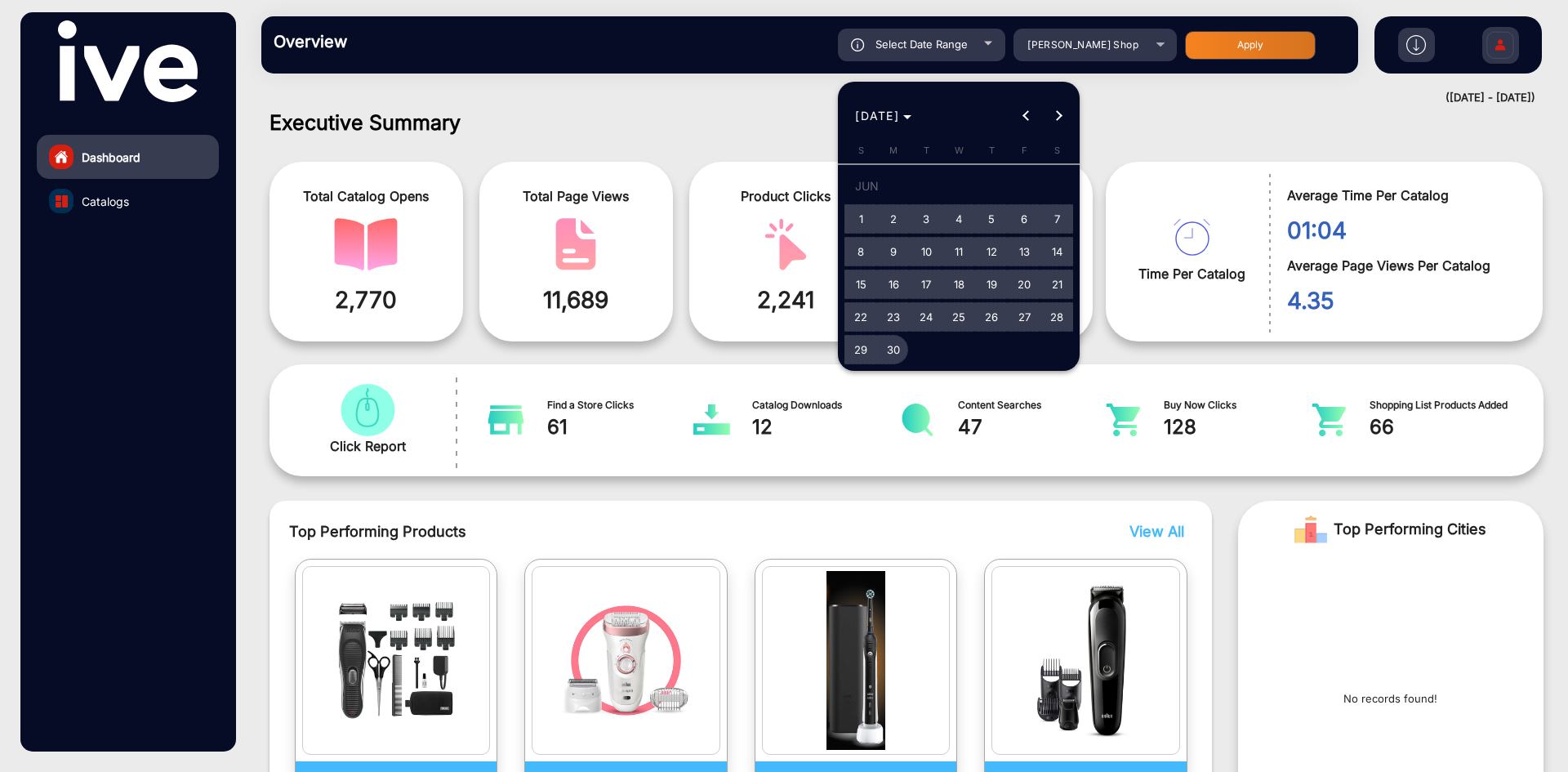
click at [899, 353] on span "30" at bounding box center [893, 349] width 29 height 29
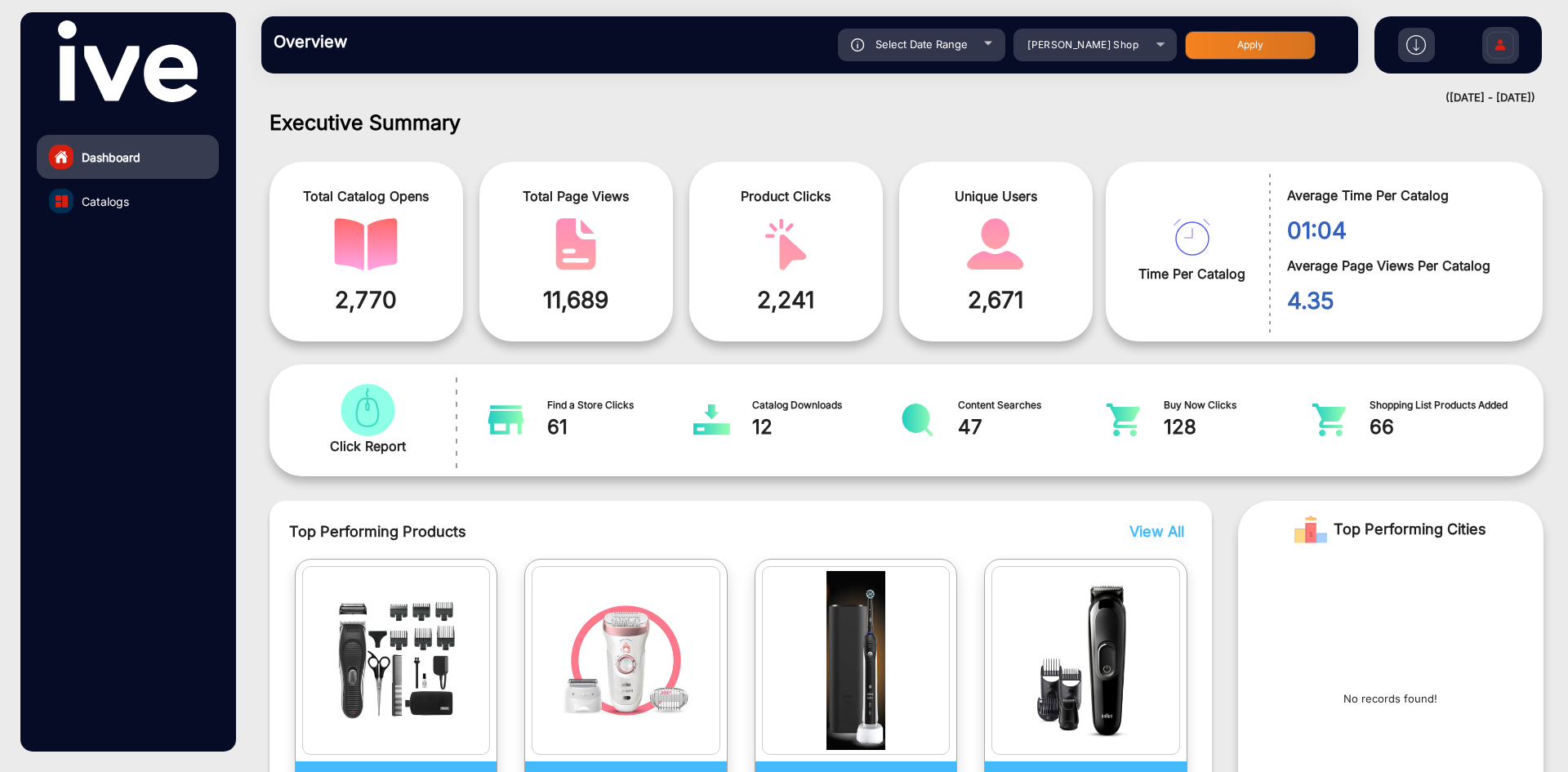
type input "[DATE]"
click at [1239, 44] on button "Apply" at bounding box center [1250, 45] width 131 height 29
type input "[DATE]"
